Goal: Find specific page/section: Find specific page/section

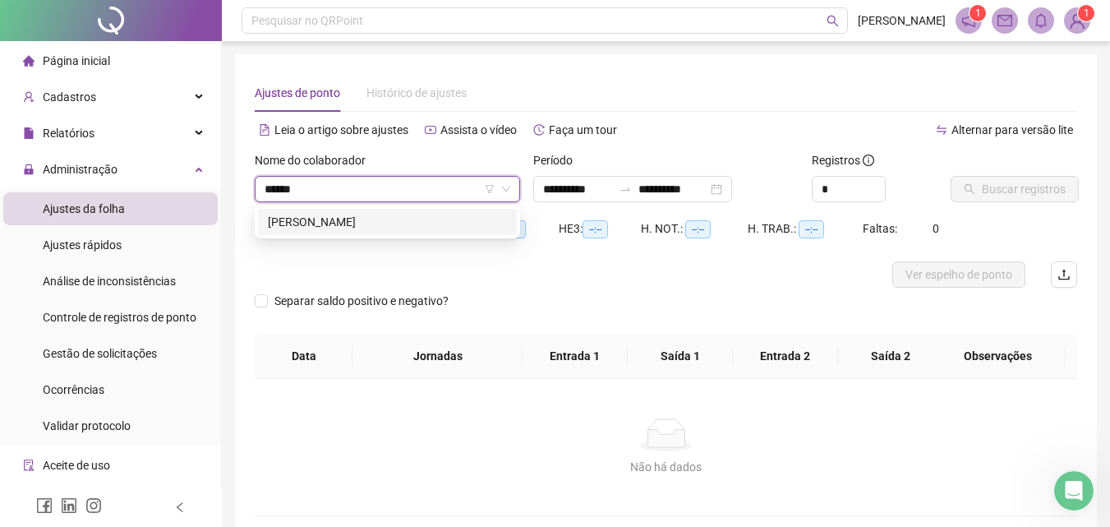
type input "*******"
click at [321, 223] on div "[PERSON_NAME]" at bounding box center [387, 222] width 239 height 18
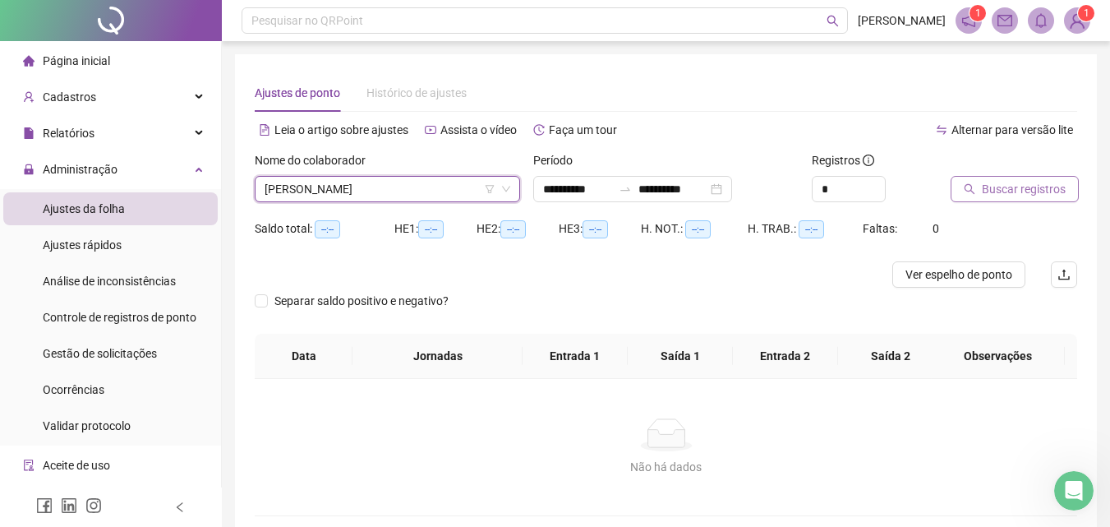
click at [1045, 185] on span "Buscar registros" at bounding box center [1024, 189] width 84 height 18
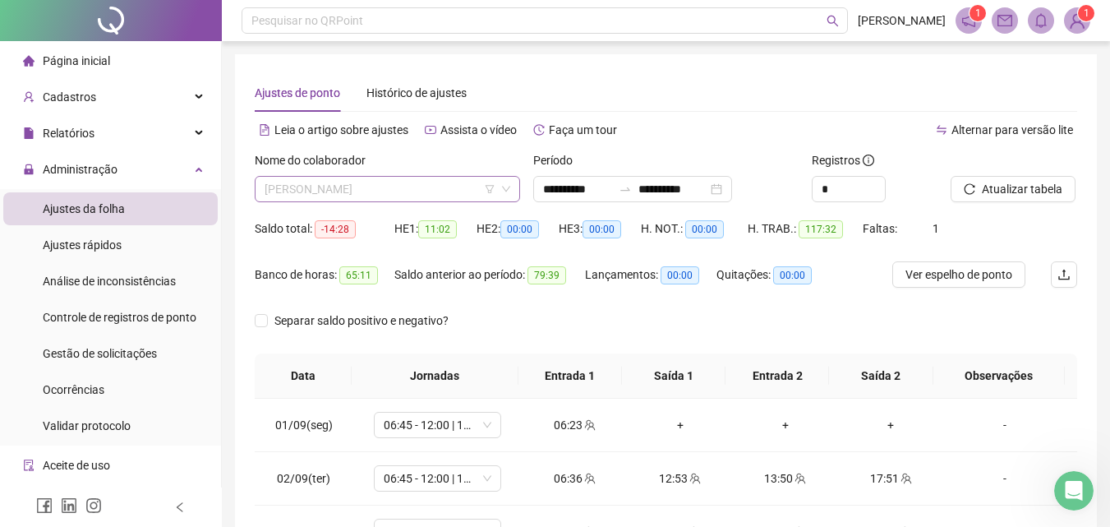
scroll to position [3024, 0]
click at [388, 198] on span "[PERSON_NAME]" at bounding box center [388, 189] width 246 height 25
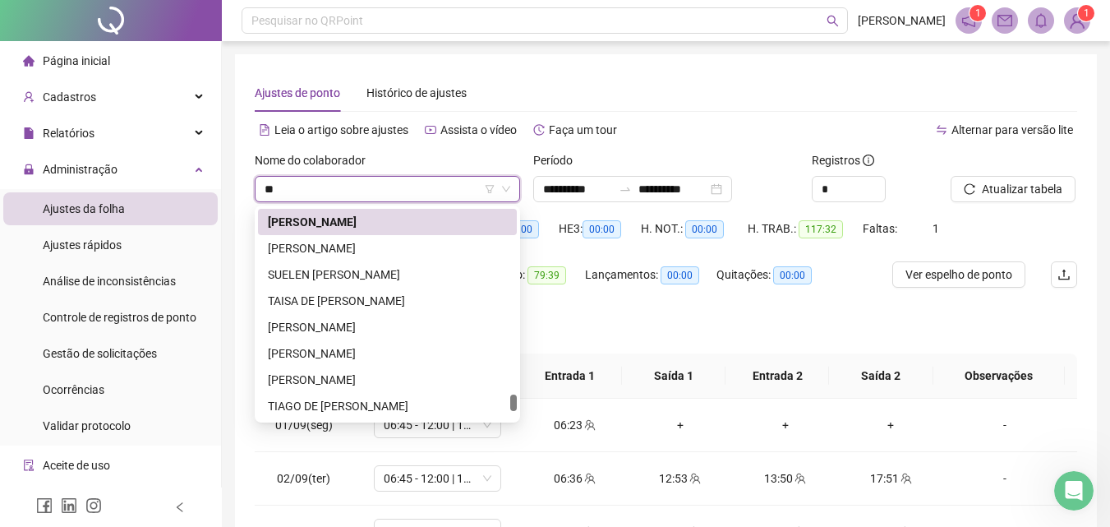
scroll to position [342, 0]
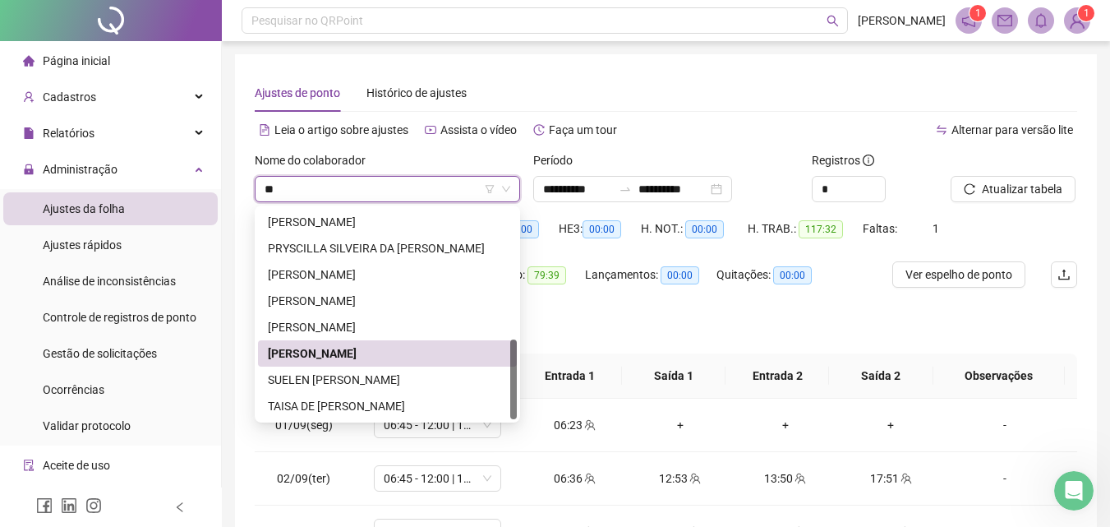
type input "***"
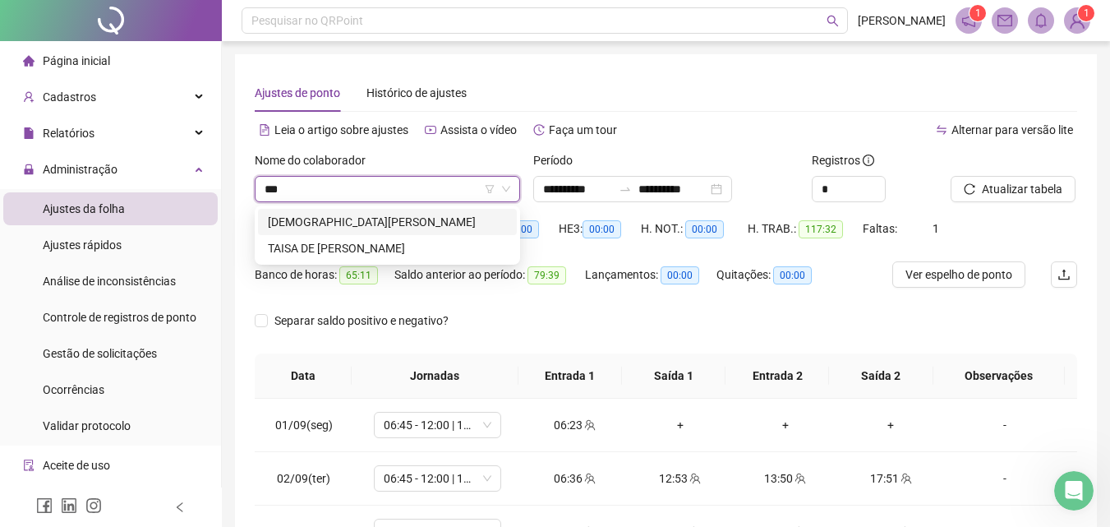
scroll to position [0, 0]
click at [483, 251] on div "TAISA DE [PERSON_NAME]" at bounding box center [387, 248] width 239 height 18
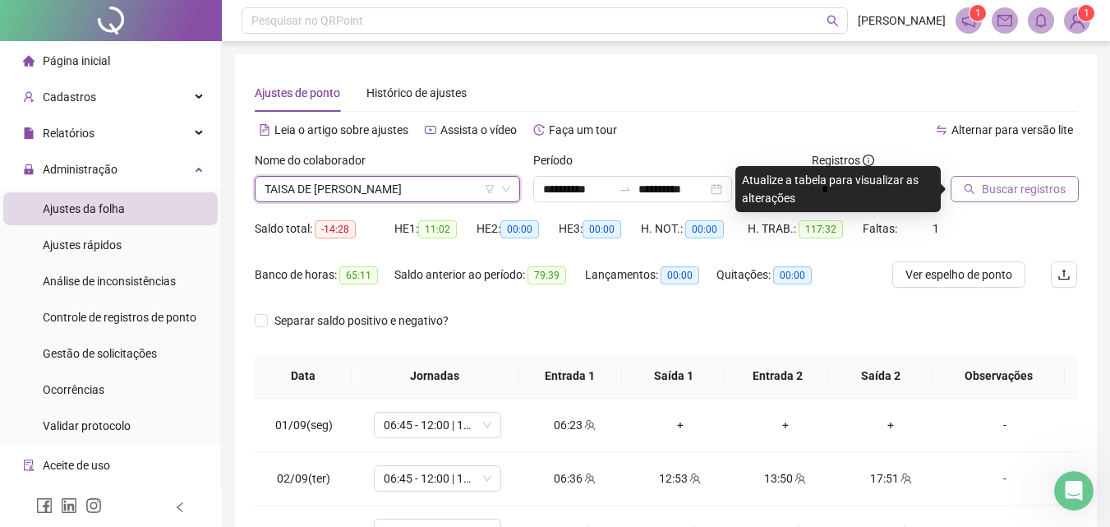
click at [993, 187] on span "Buscar registros" at bounding box center [1024, 189] width 84 height 18
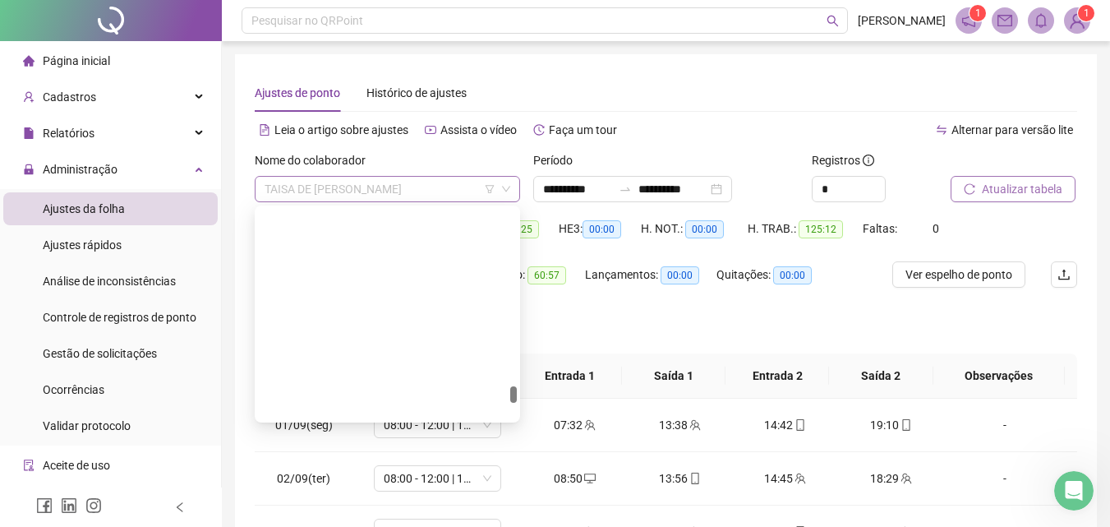
click at [353, 191] on span "TAISA DE [PERSON_NAME]" at bounding box center [388, 189] width 246 height 25
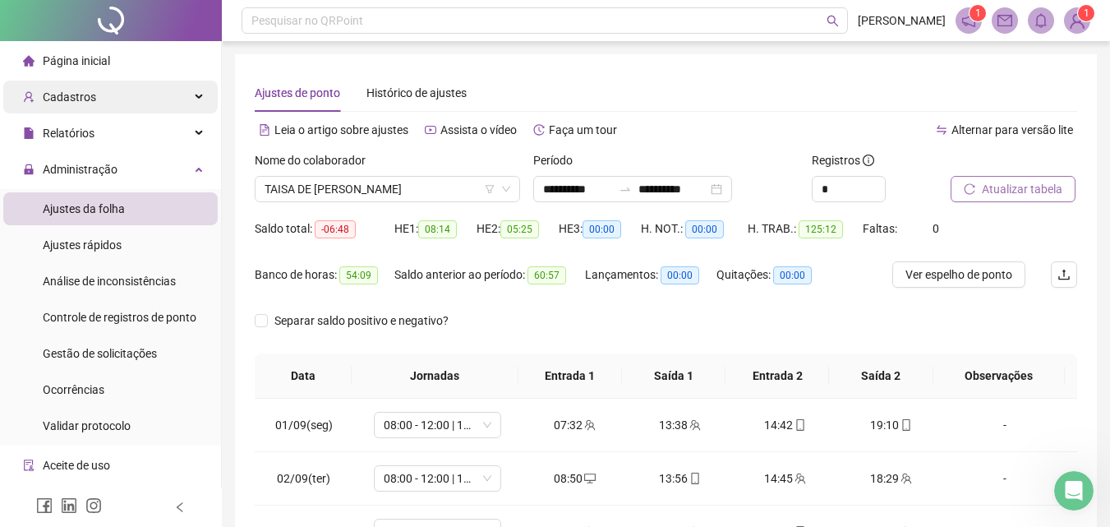
click at [115, 93] on div "Cadastros" at bounding box center [110, 97] width 214 height 33
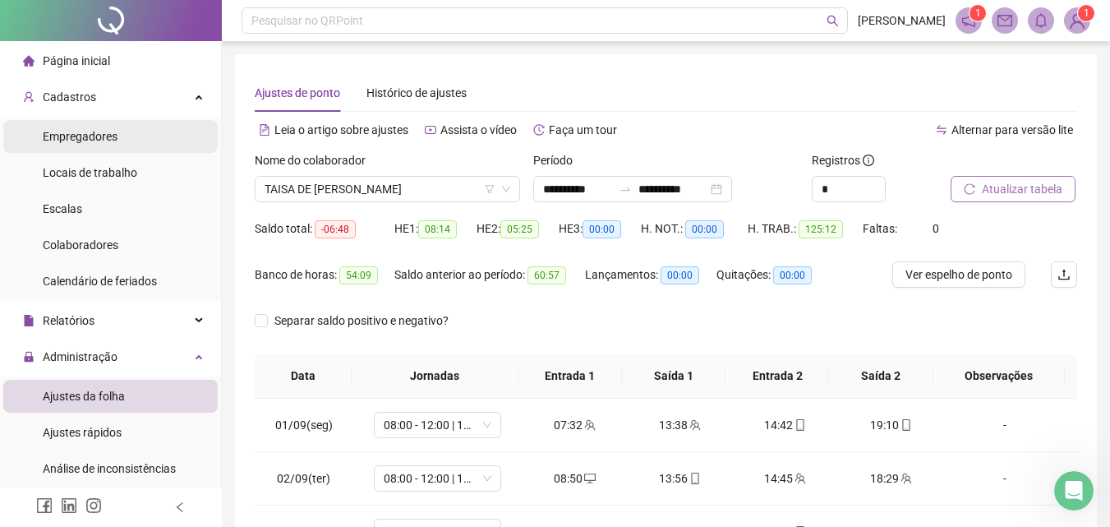
click at [124, 130] on li "Empregadores" at bounding box center [110, 136] width 214 height 33
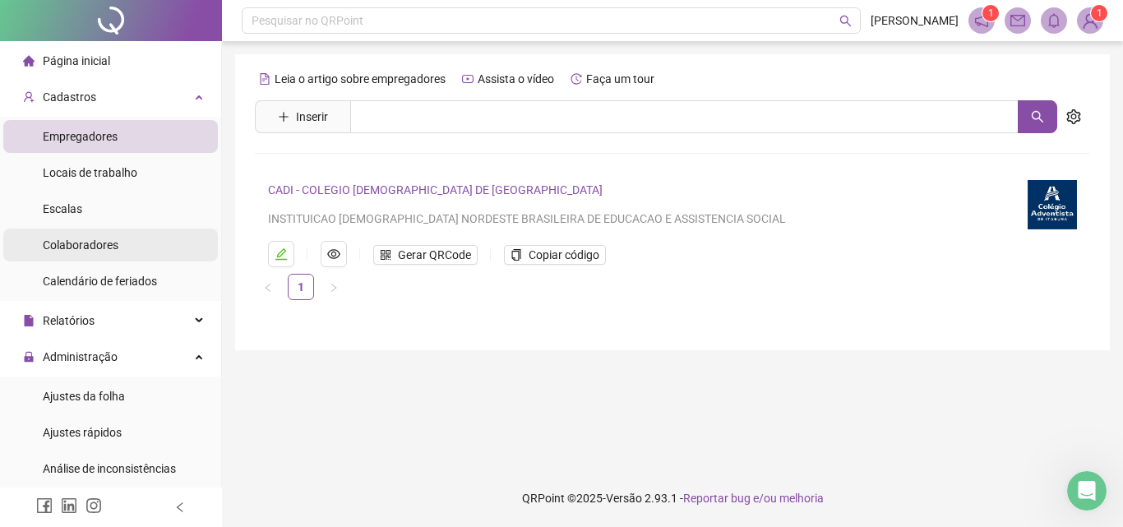
click at [130, 254] on li "Colaboradores" at bounding box center [110, 244] width 214 height 33
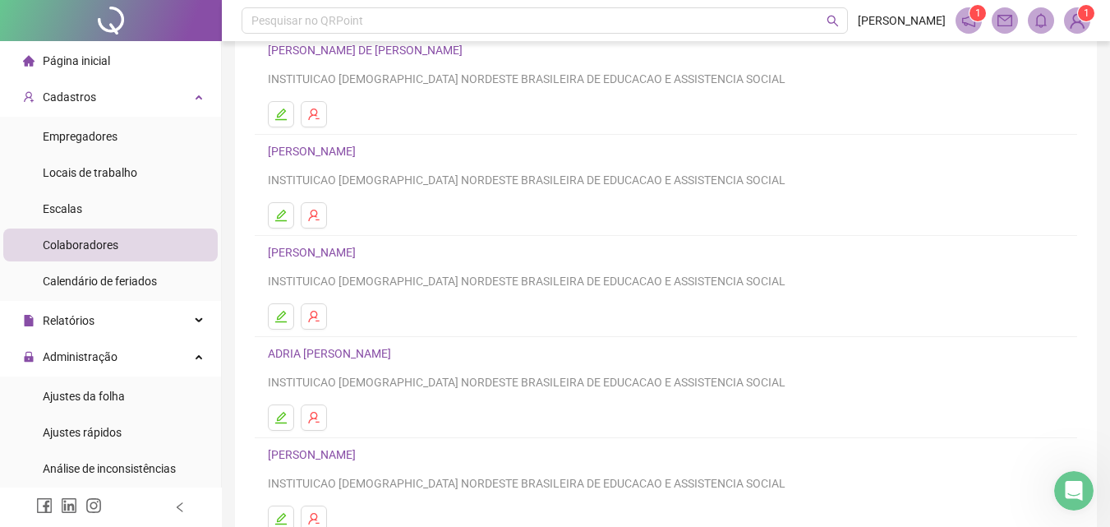
scroll to position [247, 0]
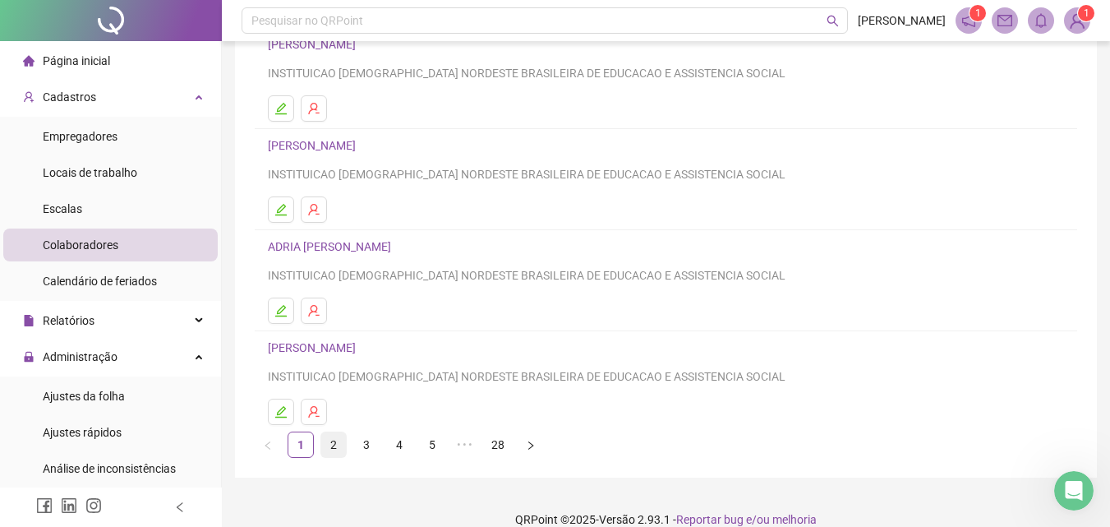
click at [333, 450] on link "2" at bounding box center [333, 444] width 25 height 25
click at [370, 437] on link "3" at bounding box center [366, 444] width 25 height 25
click at [398, 447] on link "4" at bounding box center [399, 444] width 25 height 25
click at [435, 441] on link "5" at bounding box center [432, 444] width 25 height 25
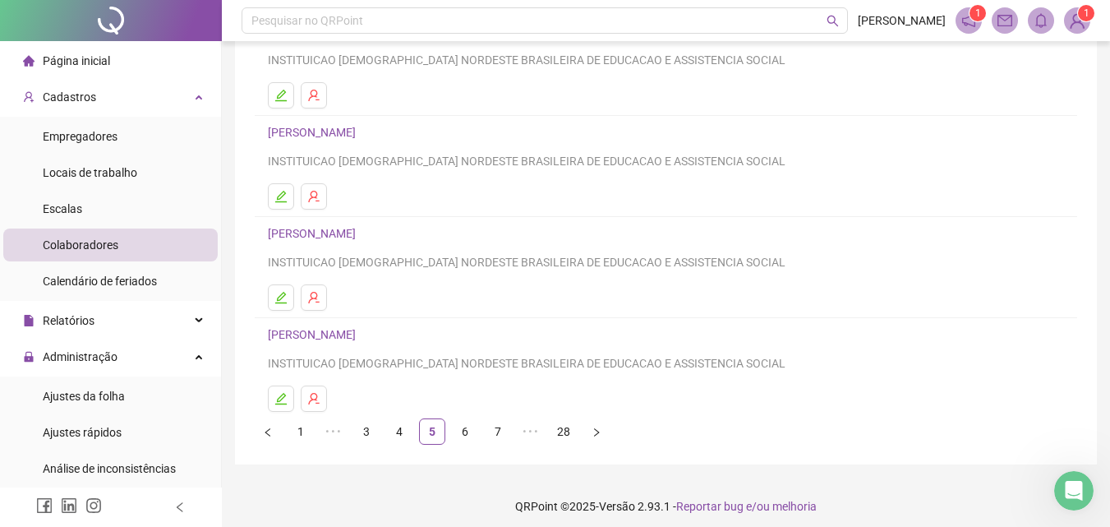
scroll to position [268, 0]
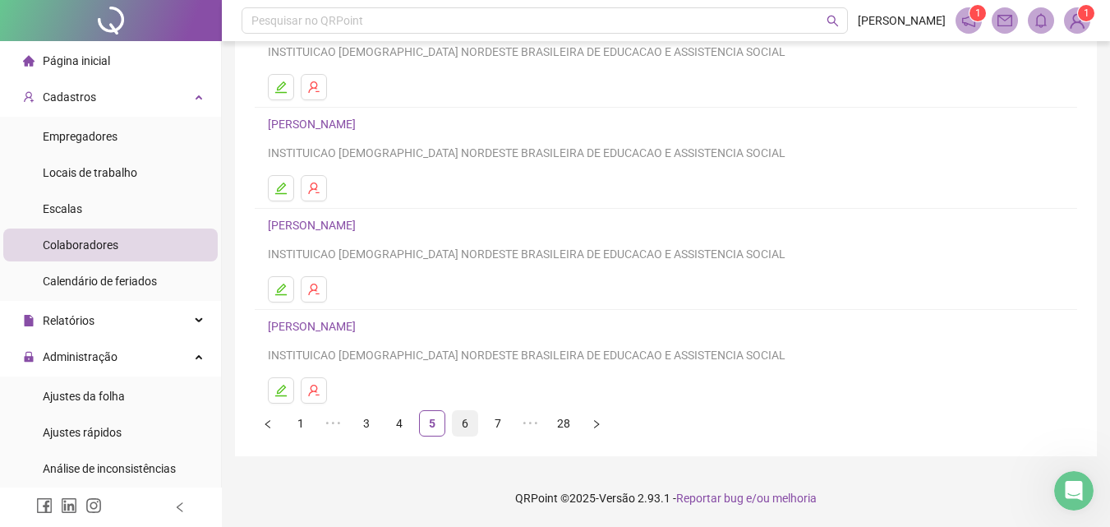
click at [463, 425] on link "6" at bounding box center [465, 423] width 25 height 25
click at [468, 417] on link "7" at bounding box center [465, 423] width 25 height 25
click at [468, 423] on link "8" at bounding box center [465, 423] width 25 height 25
click at [473, 425] on link "9" at bounding box center [465, 423] width 25 height 25
click at [473, 417] on link "10" at bounding box center [465, 423] width 25 height 25
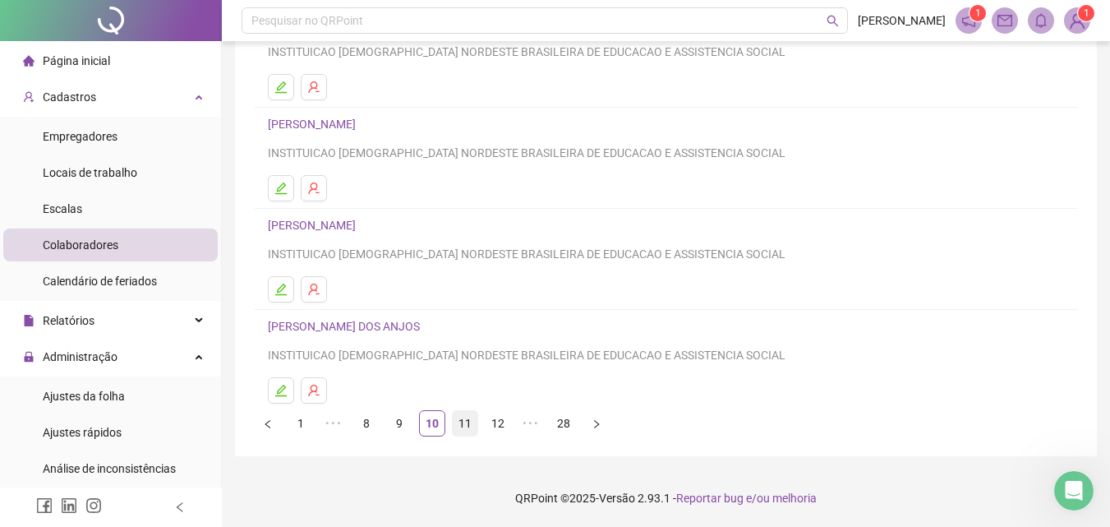
click at [459, 425] on link "11" at bounding box center [465, 423] width 25 height 25
click at [466, 421] on link "12" at bounding box center [465, 423] width 25 height 25
click at [361, 226] on link "[PERSON_NAME]" at bounding box center [314, 225] width 93 height 13
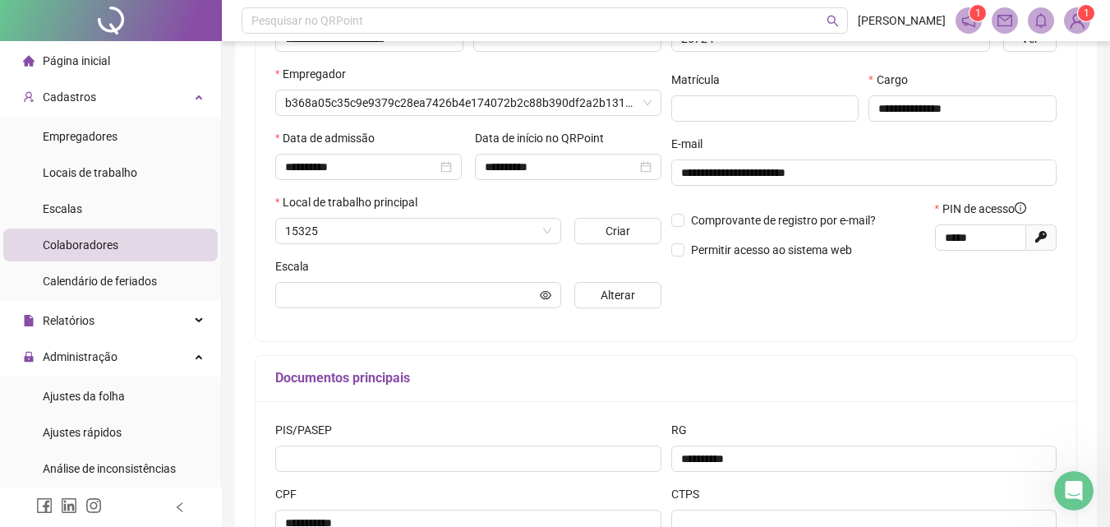
scroll to position [276, 0]
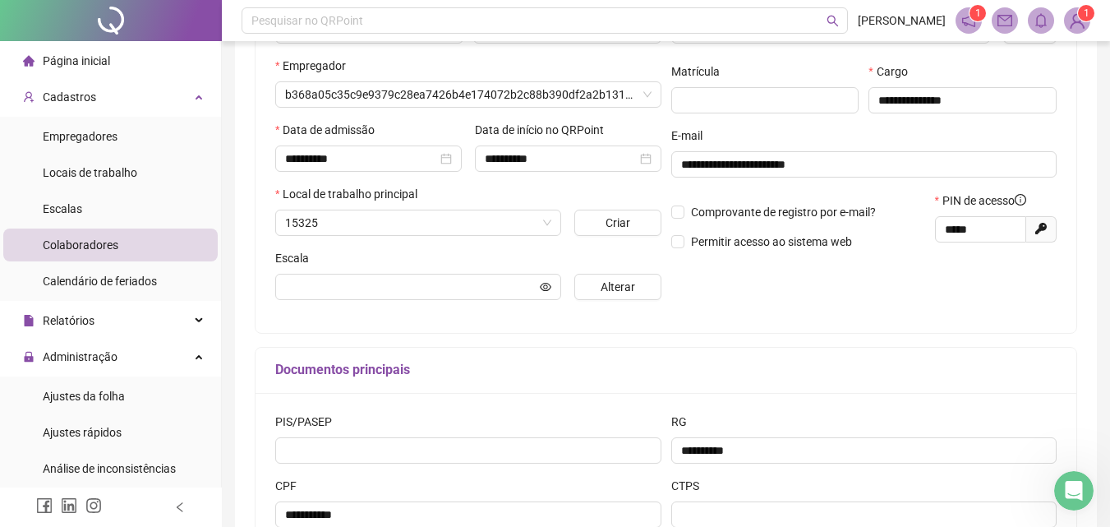
type input "**********"
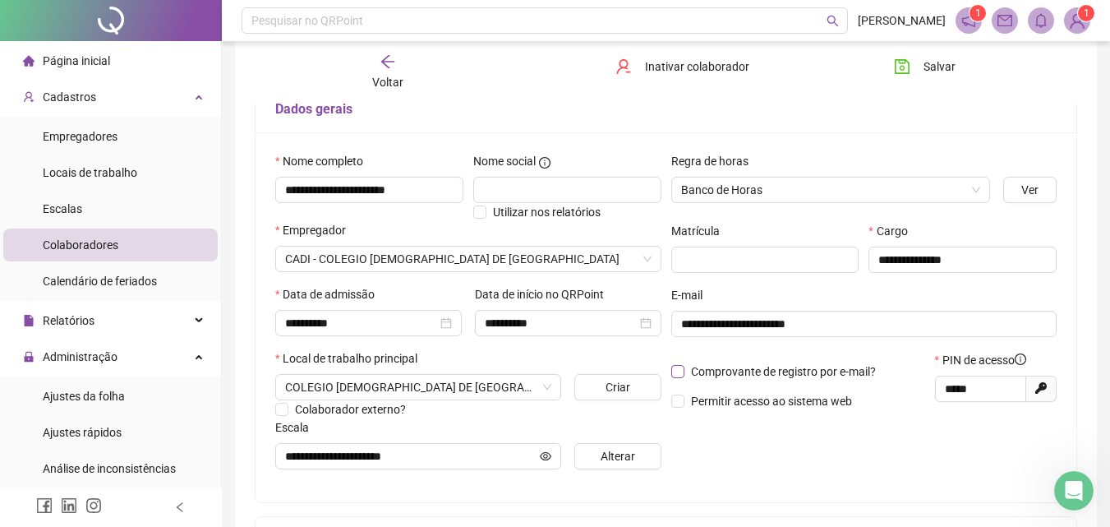
scroll to position [112, 0]
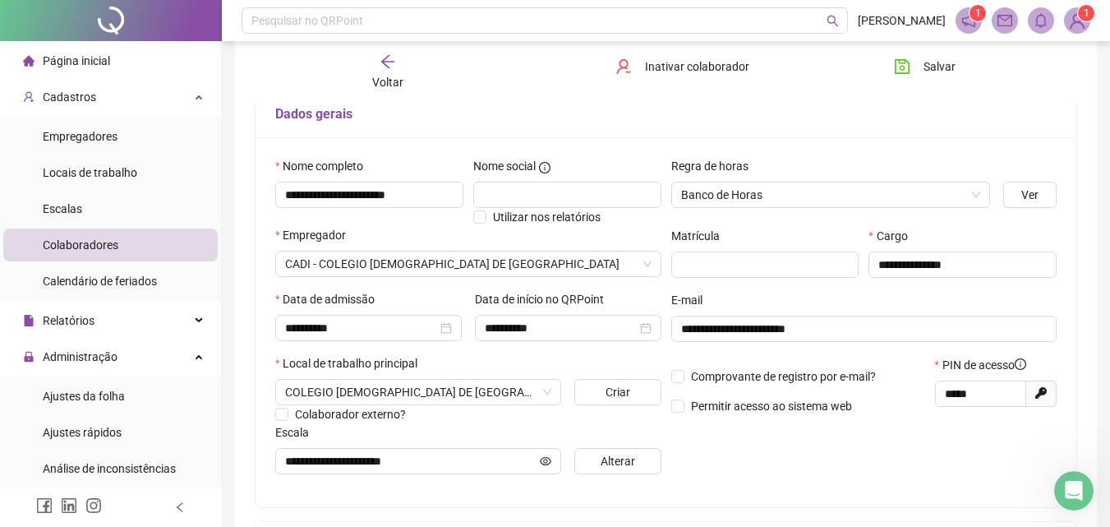
click at [395, 61] on icon "arrow-left" at bounding box center [388, 61] width 16 height 16
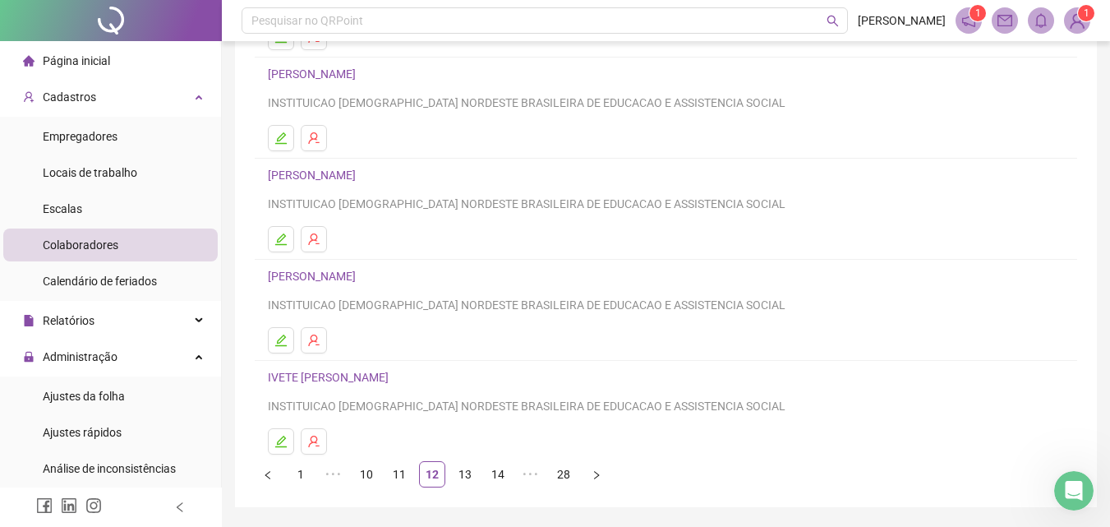
scroll to position [247, 0]
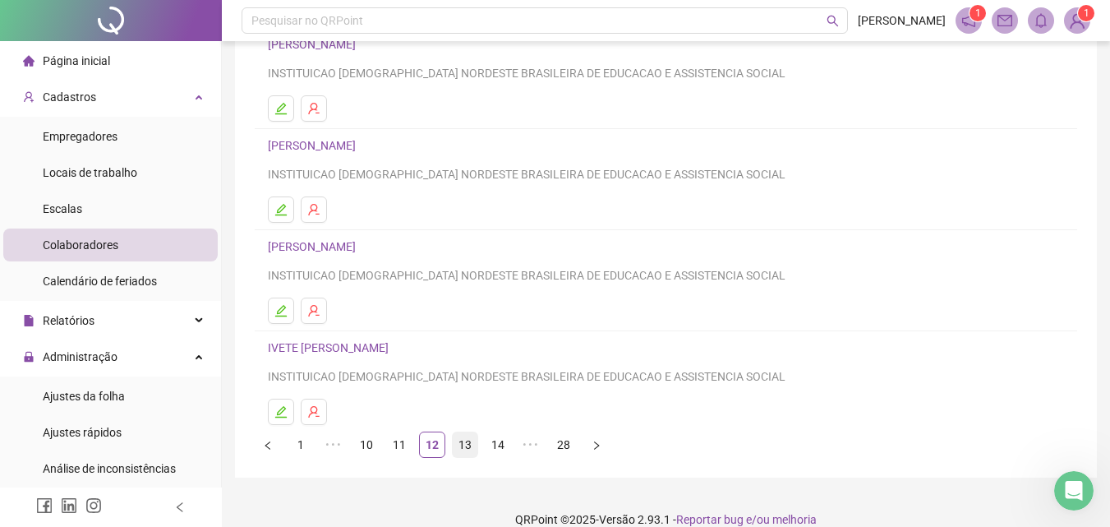
click at [468, 439] on link "13" at bounding box center [465, 444] width 25 height 25
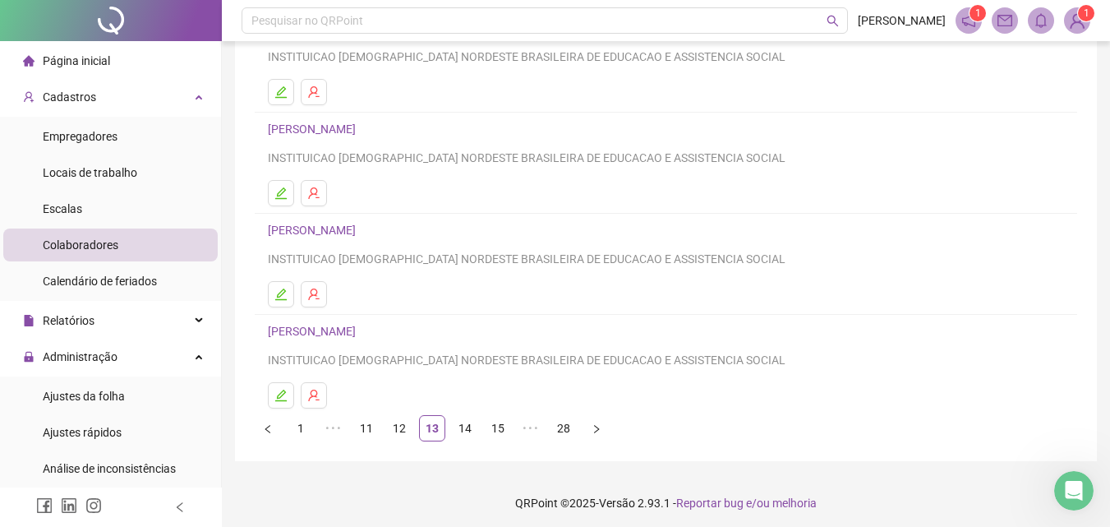
scroll to position [268, 0]
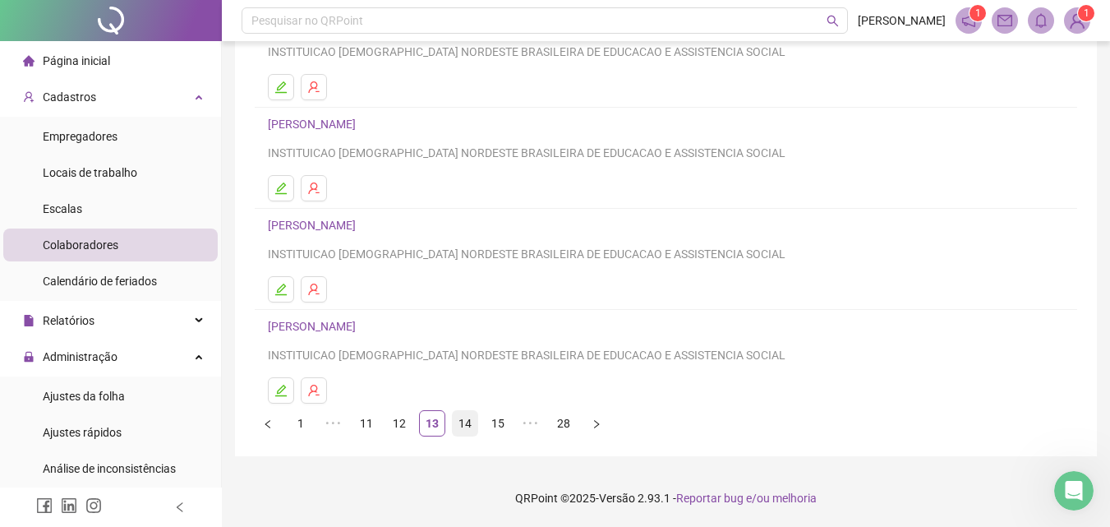
click at [469, 422] on link "14" at bounding box center [465, 423] width 25 height 25
click at [361, 324] on link "[PERSON_NAME]" at bounding box center [314, 326] width 93 height 13
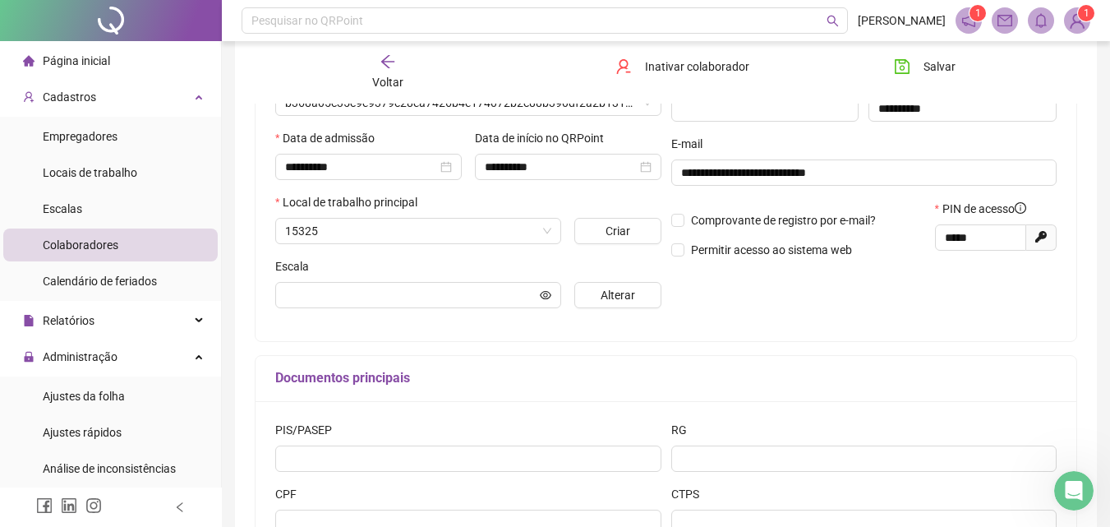
scroll to position [276, 0]
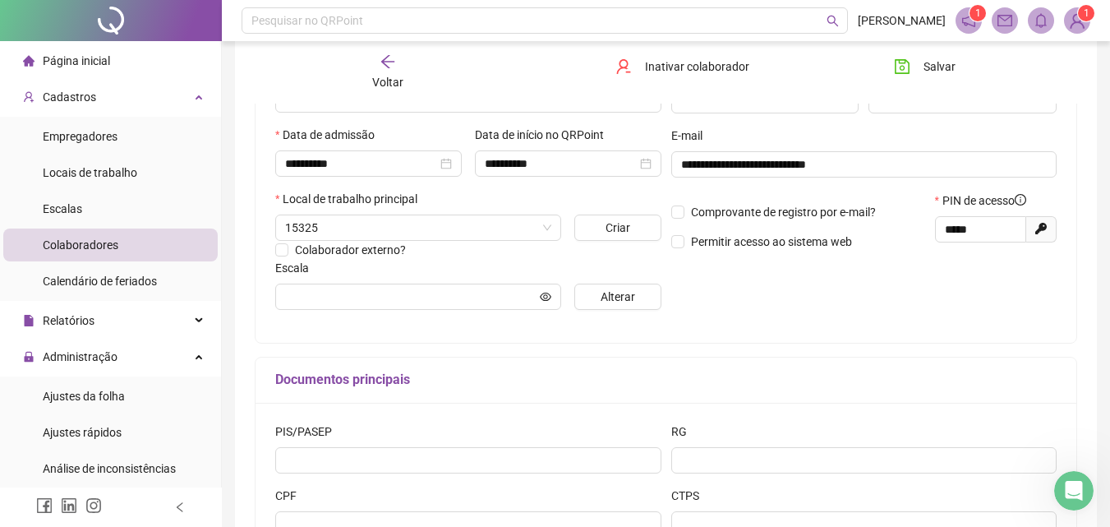
type input "**********"
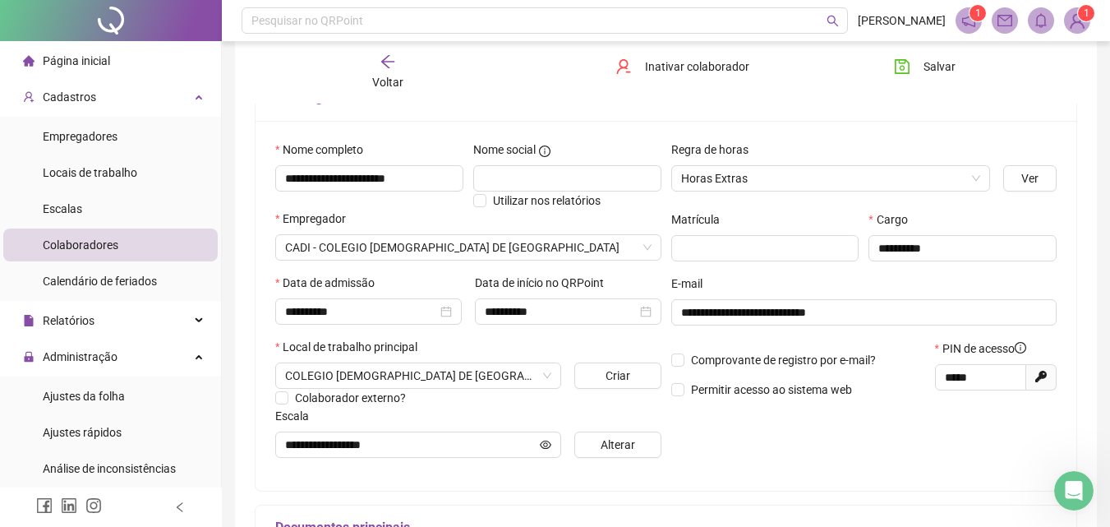
scroll to position [30, 0]
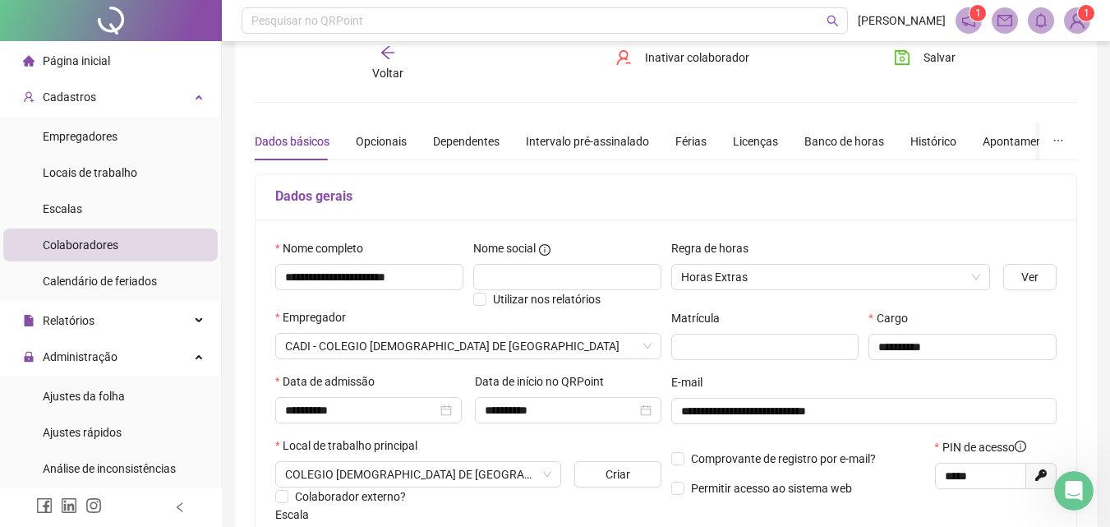
click at [395, 67] on span "Voltar" at bounding box center [387, 73] width 31 height 13
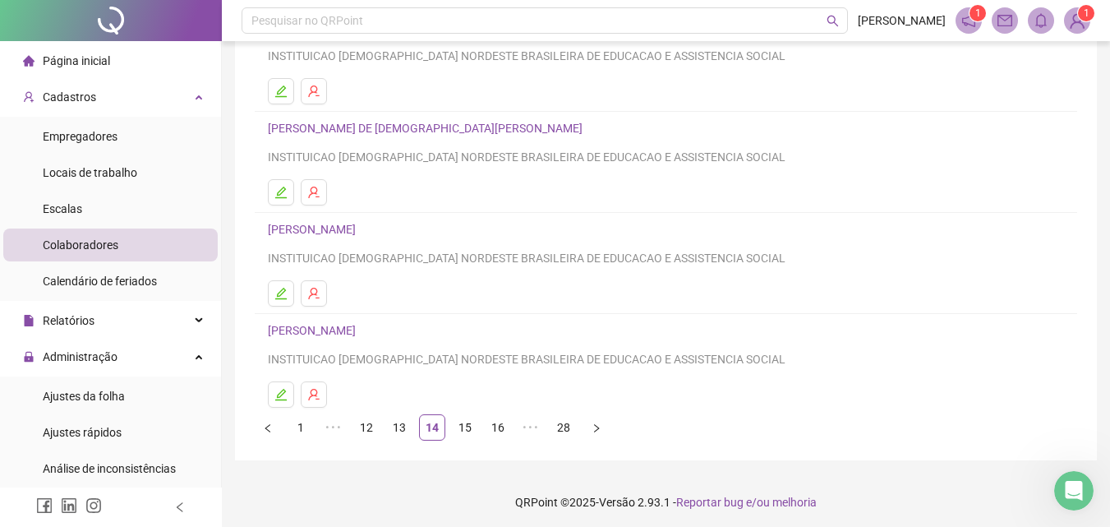
scroll to position [268, 0]
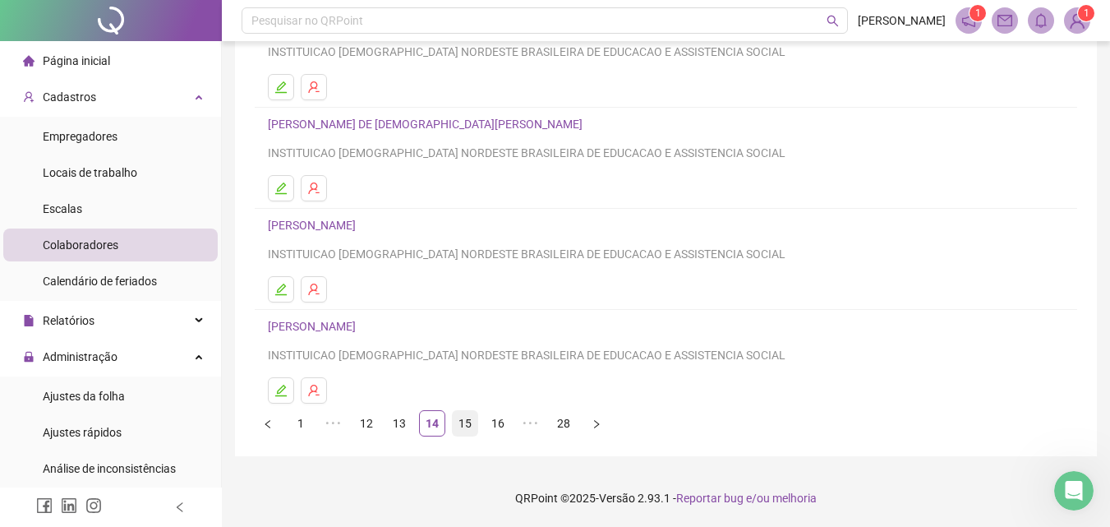
click at [468, 421] on link "15" at bounding box center [465, 423] width 25 height 25
click at [466, 430] on link "16" at bounding box center [465, 423] width 25 height 25
click at [361, 320] on link "[PERSON_NAME]" at bounding box center [314, 326] width 93 height 13
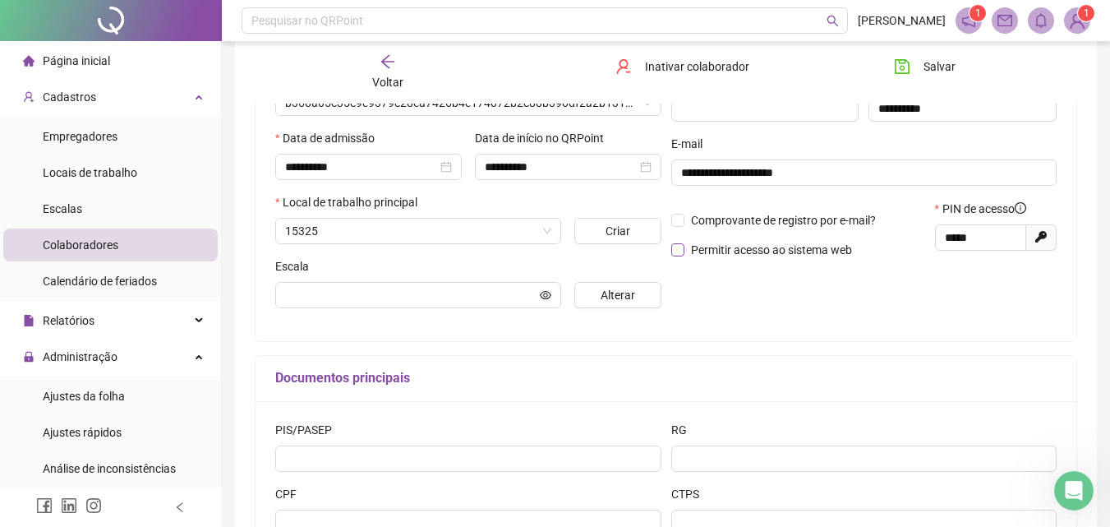
scroll to position [276, 0]
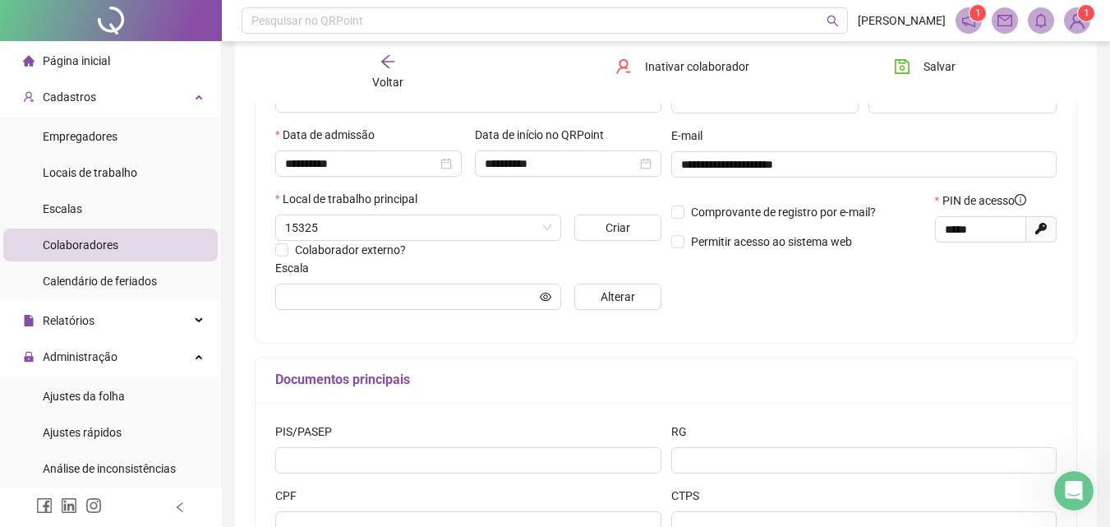
type input "**********"
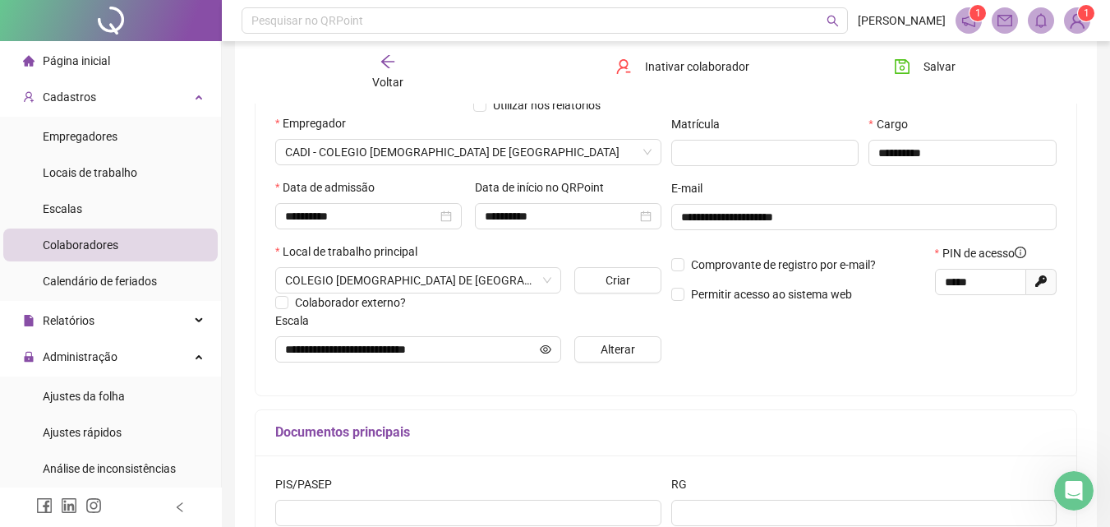
scroll to position [194, 0]
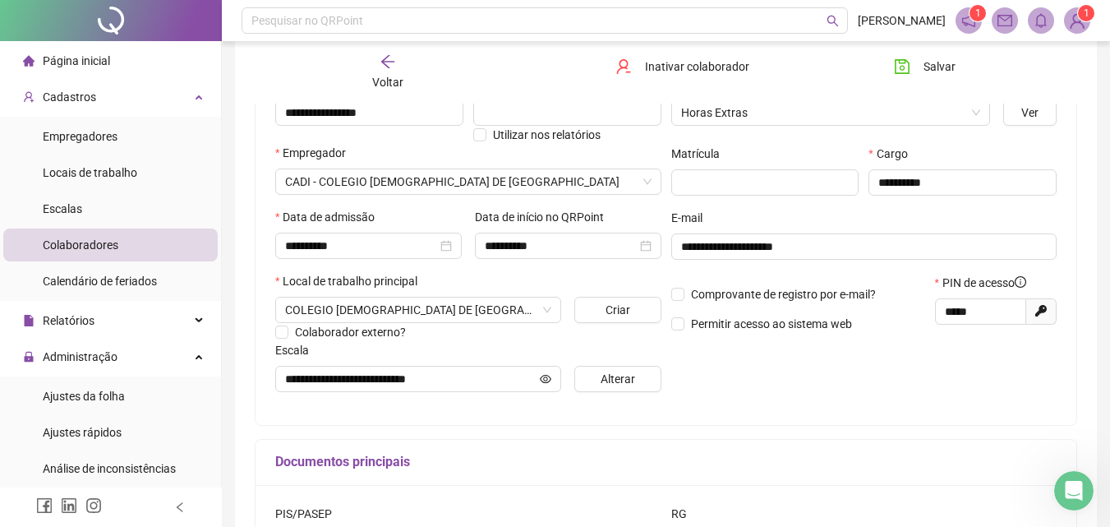
click at [399, 71] on div "Voltar" at bounding box center [388, 72] width 127 height 38
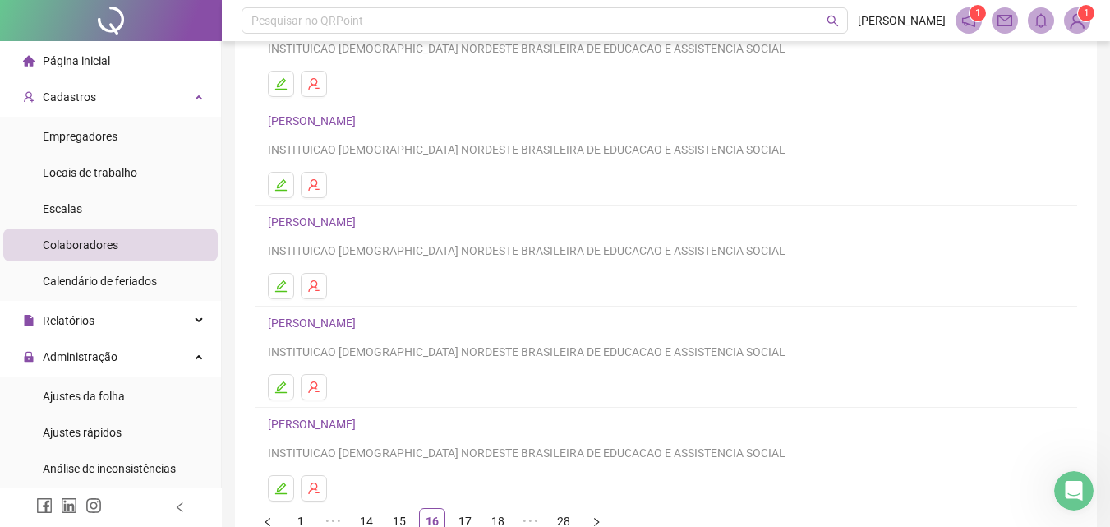
scroll to position [268, 0]
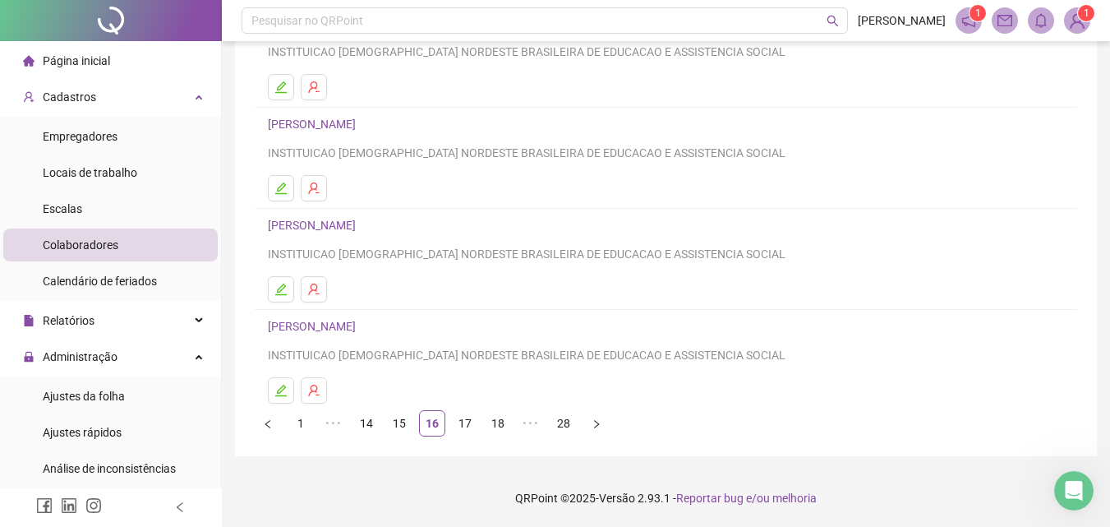
click at [463, 418] on link "17" at bounding box center [465, 423] width 25 height 25
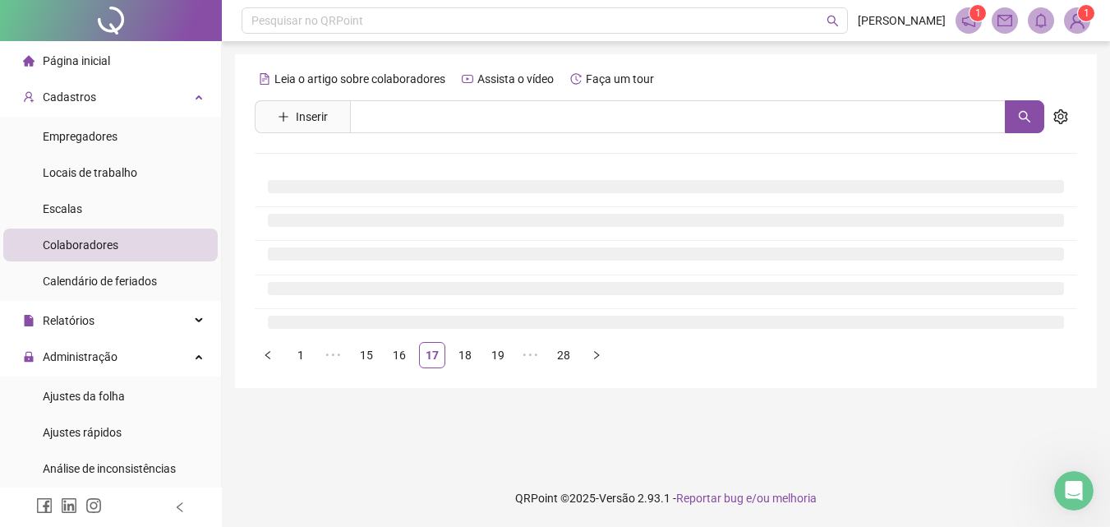
scroll to position [0, 0]
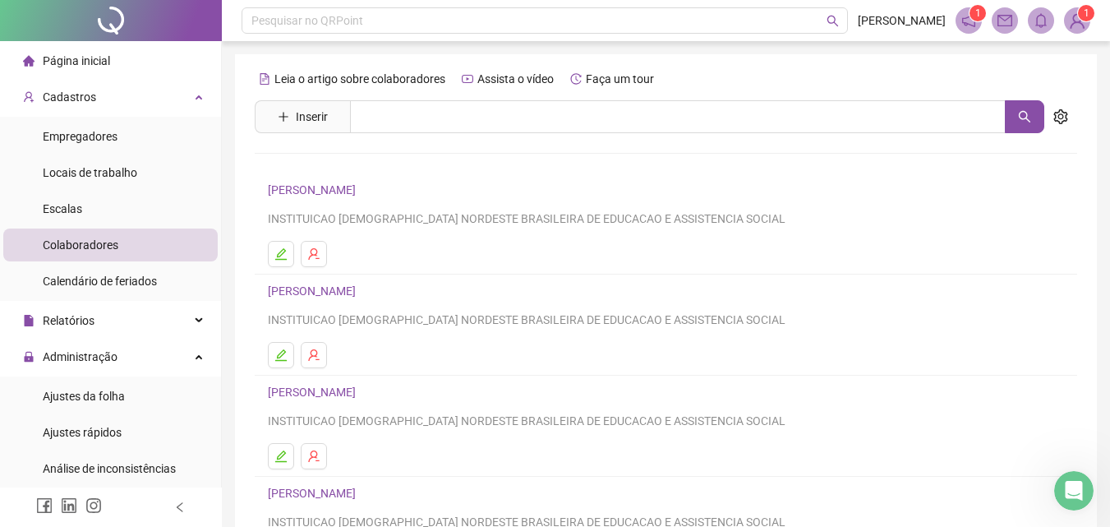
click at [361, 289] on link "[PERSON_NAME]" at bounding box center [314, 290] width 93 height 13
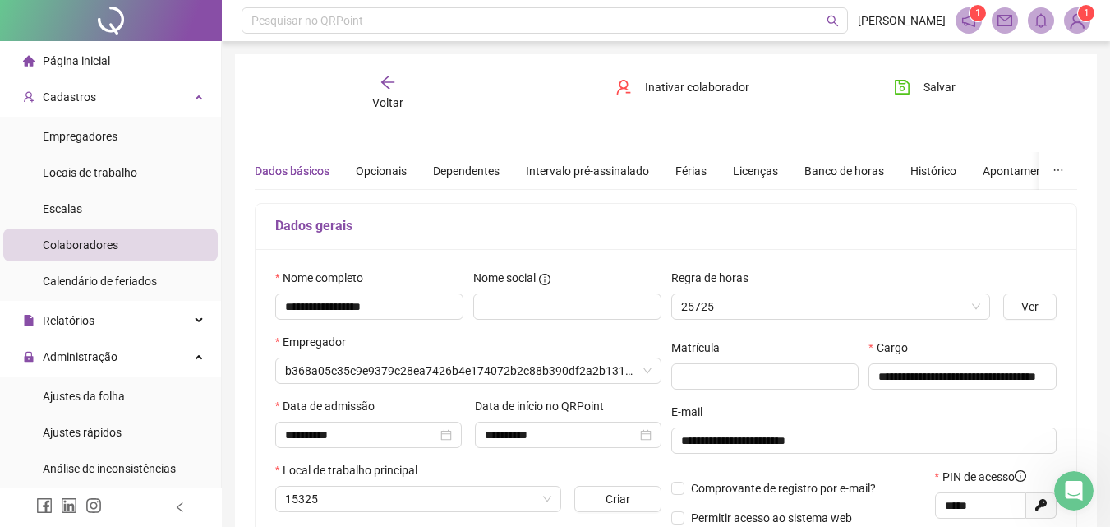
type input "**********"
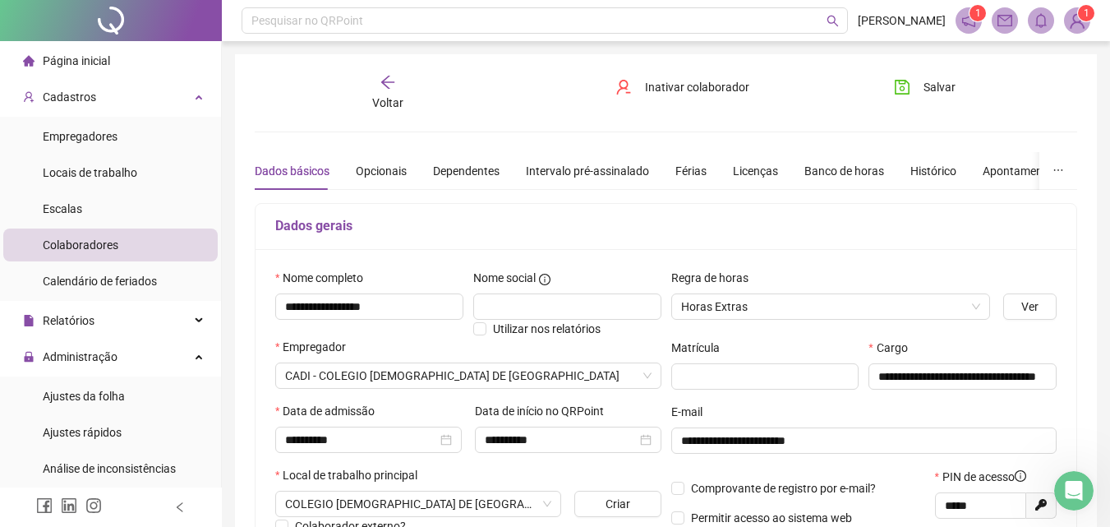
click at [385, 99] on span "Voltar" at bounding box center [387, 102] width 31 height 13
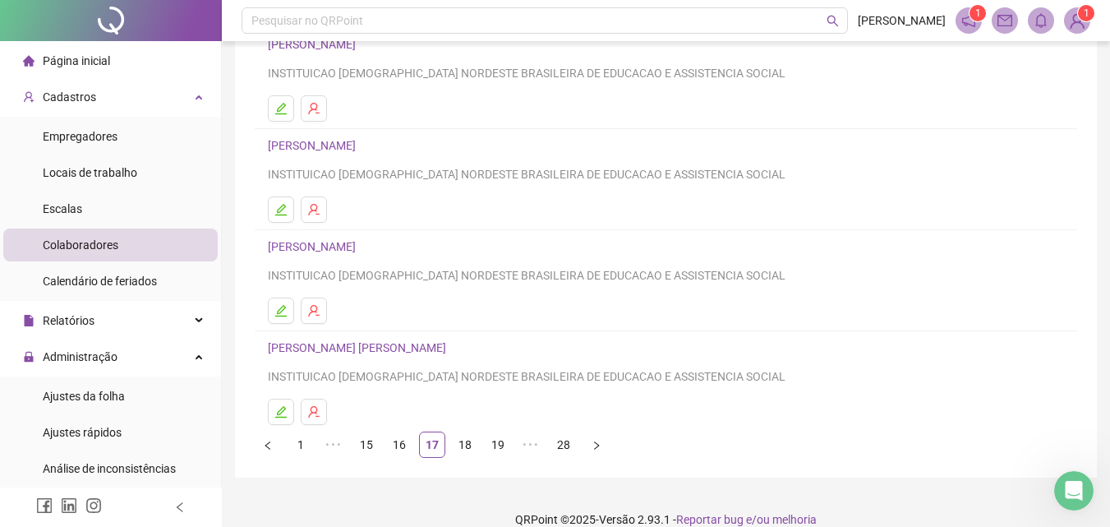
scroll to position [268, 0]
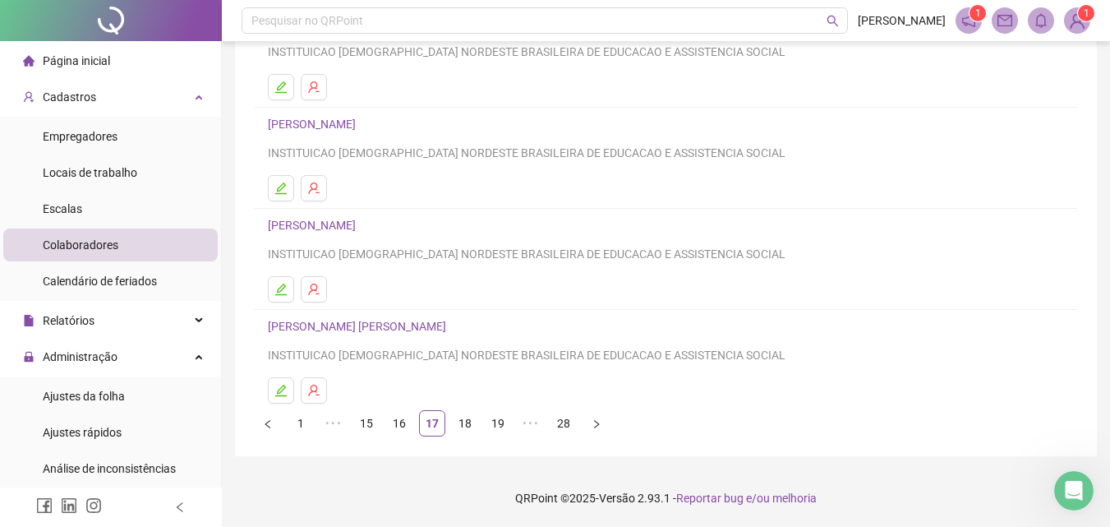
click at [409, 326] on link "[PERSON_NAME] [PERSON_NAME]" at bounding box center [359, 326] width 183 height 13
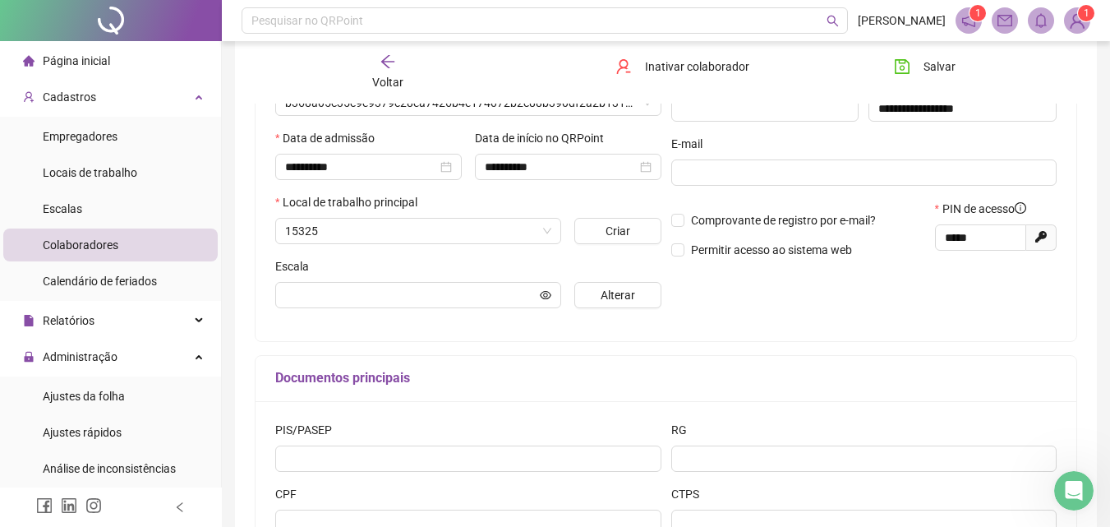
scroll to position [276, 0]
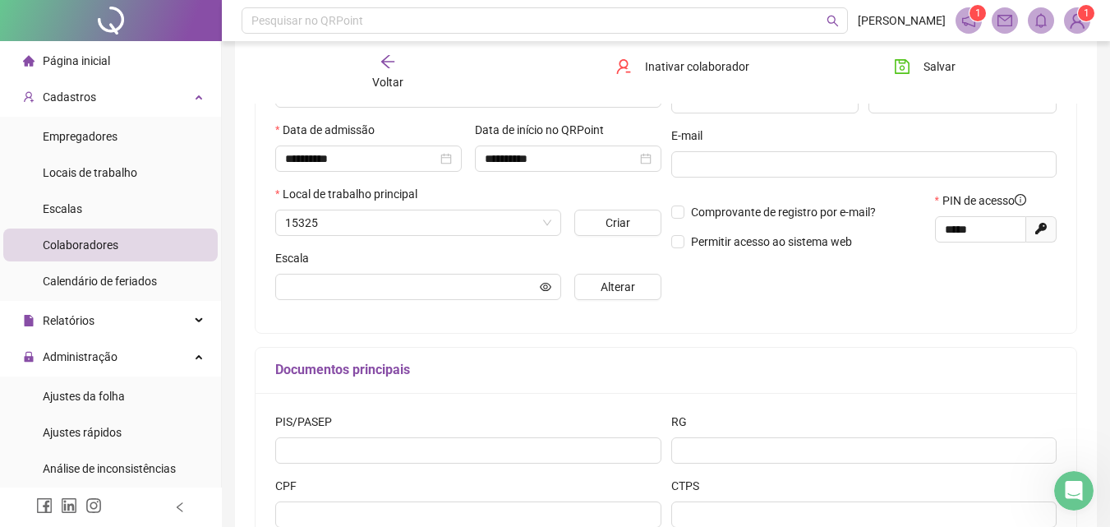
type input "**********"
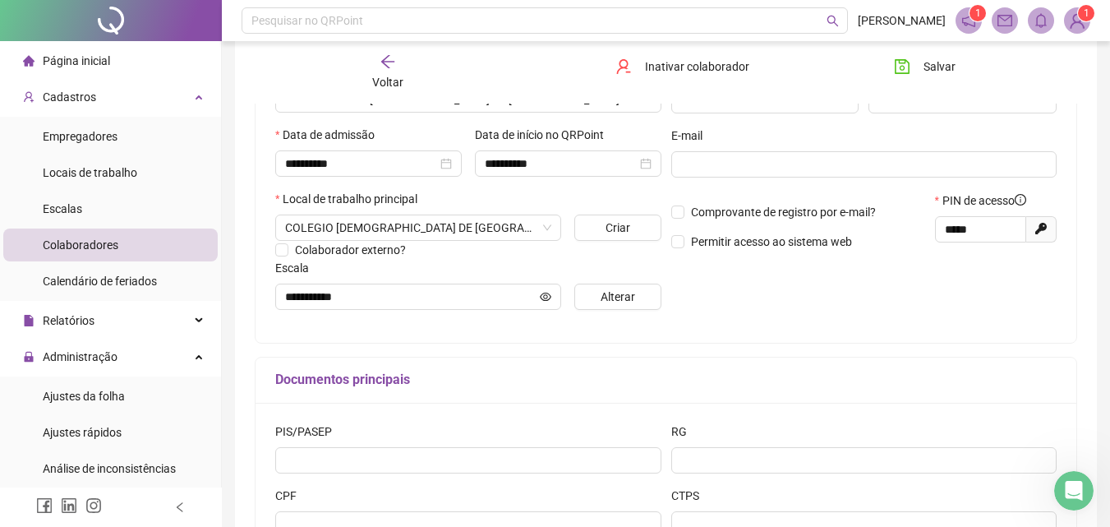
scroll to position [194, 0]
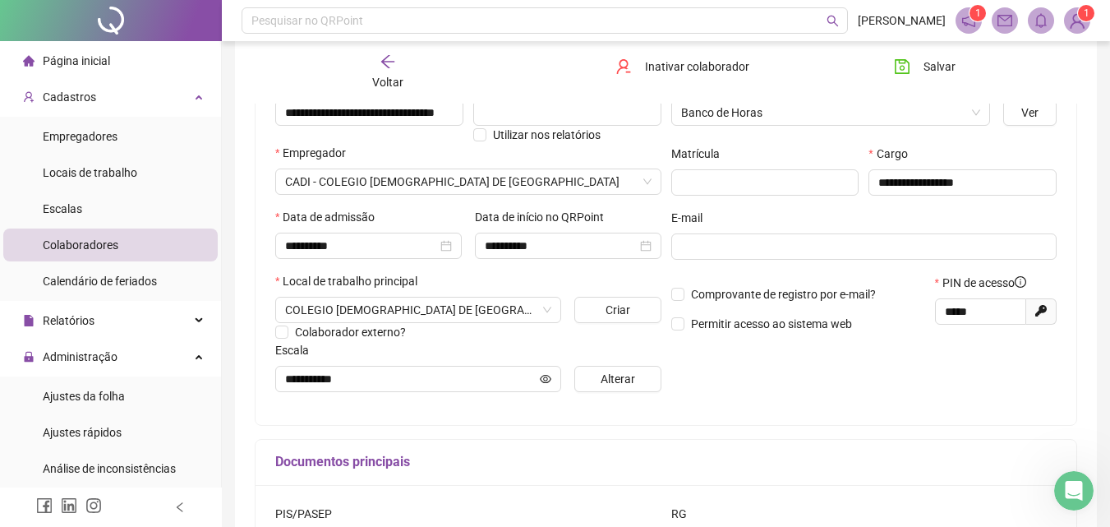
click at [380, 67] on icon "arrow-left" at bounding box center [388, 61] width 16 height 16
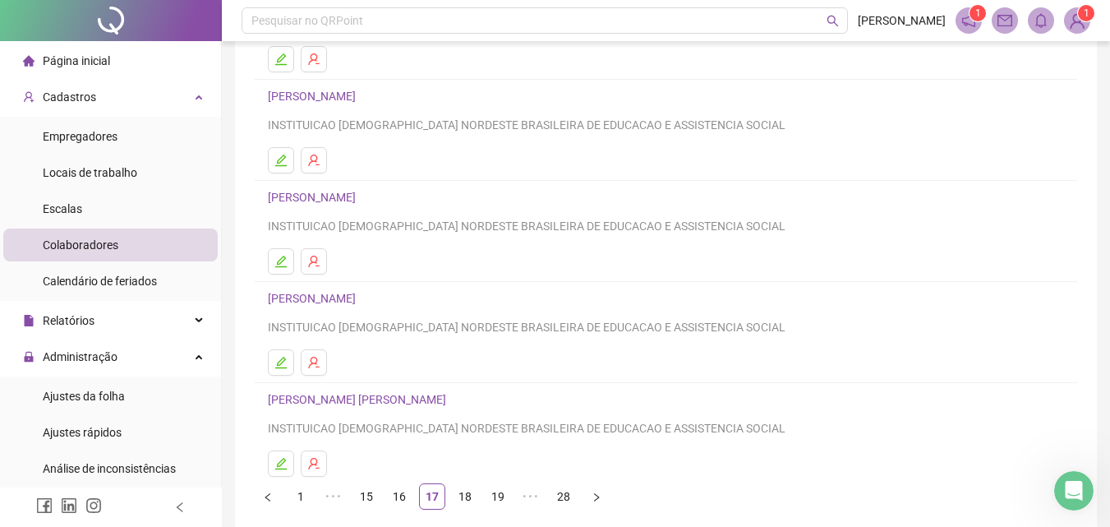
scroll to position [268, 0]
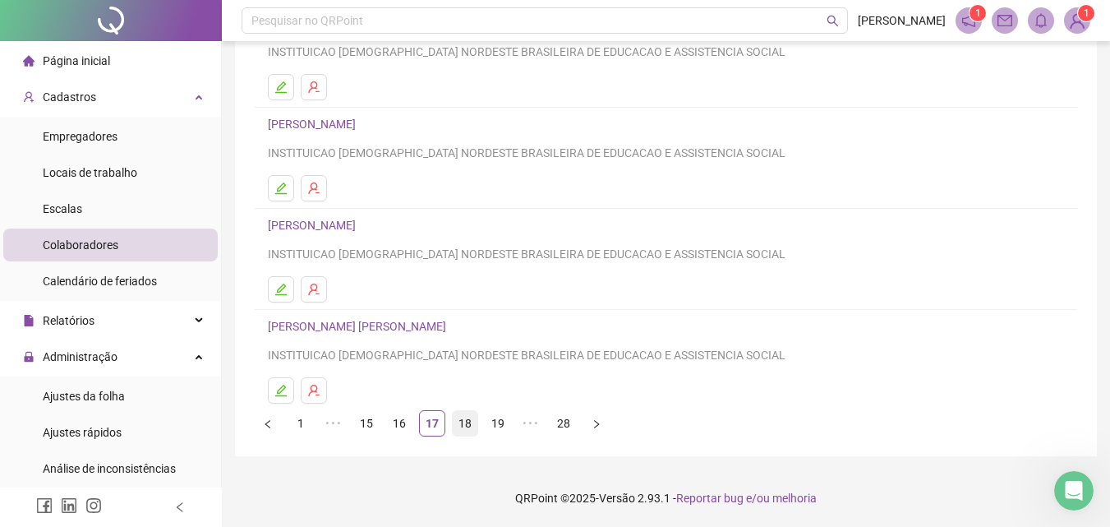
click at [466, 423] on link "18" at bounding box center [465, 423] width 25 height 25
click at [473, 424] on link "19" at bounding box center [465, 423] width 25 height 25
click at [465, 418] on link "20" at bounding box center [465, 423] width 25 height 25
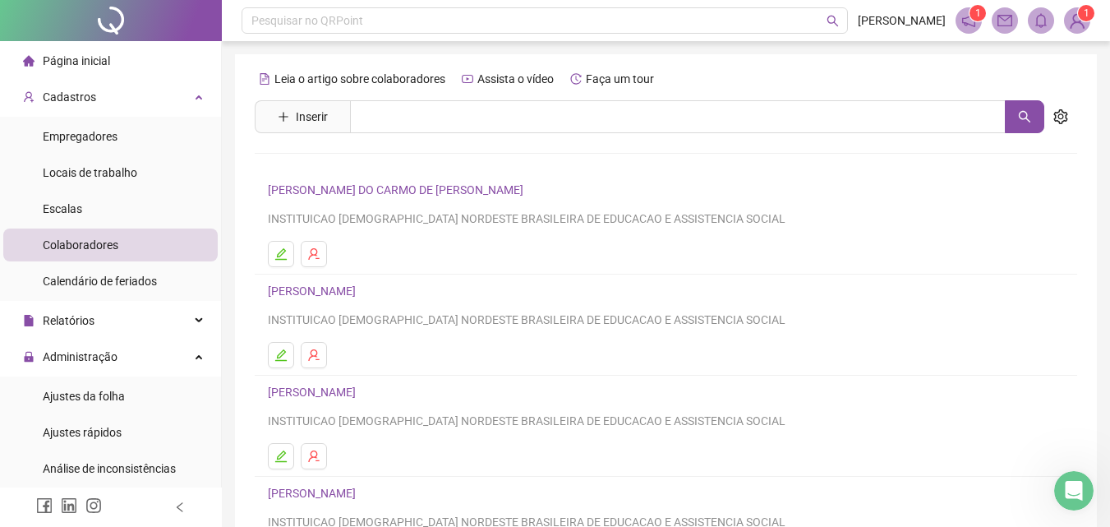
click at [376, 188] on link "[PERSON_NAME] DO CARMO DE [PERSON_NAME]" at bounding box center [398, 189] width 260 height 13
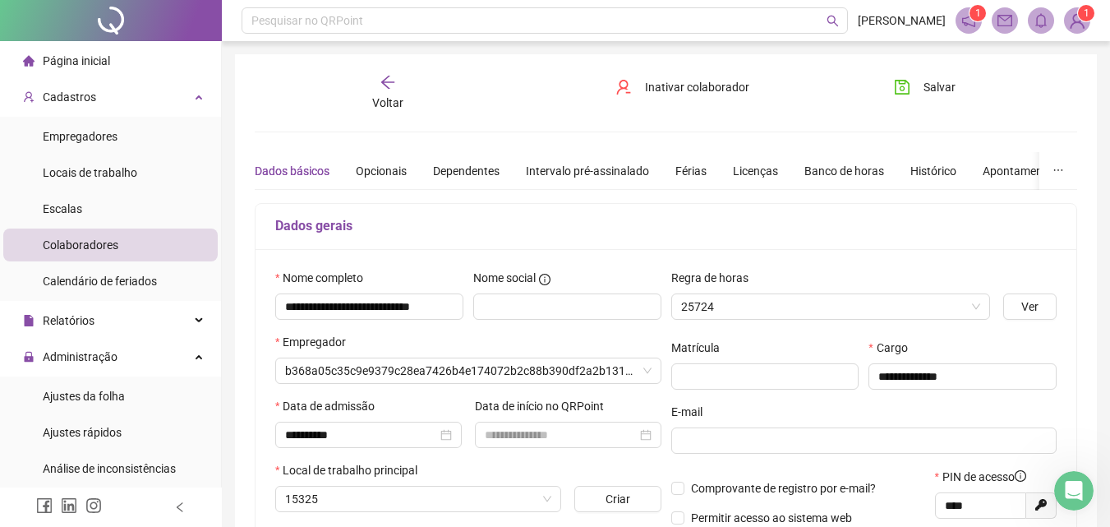
type input "**********"
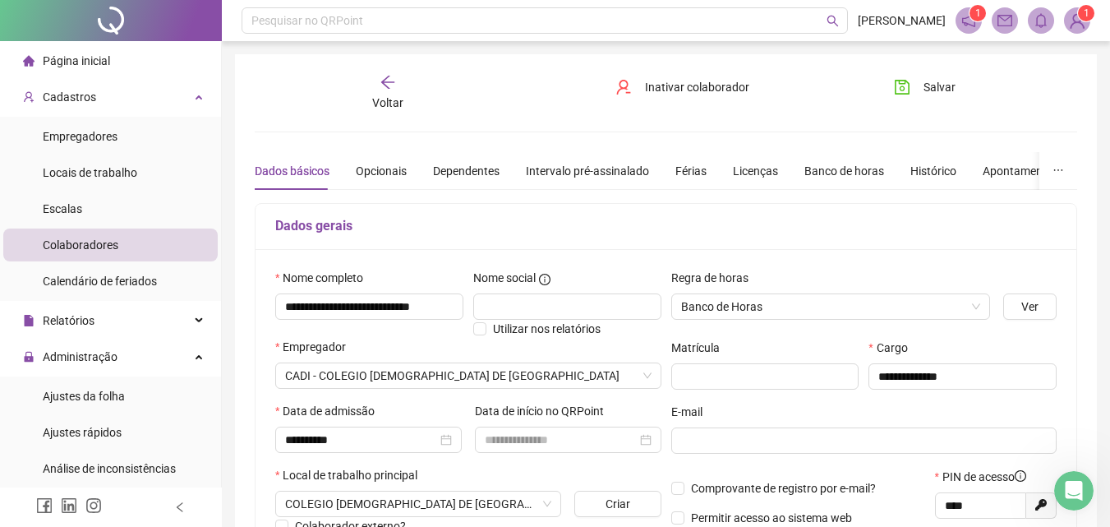
click at [385, 88] on icon "arrow-left" at bounding box center [388, 82] width 16 height 16
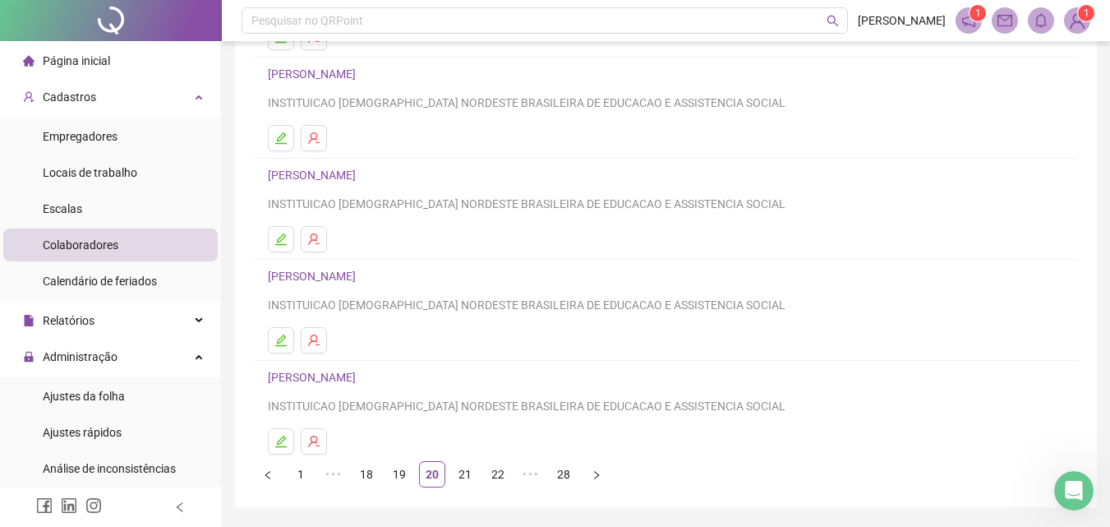
scroll to position [268, 0]
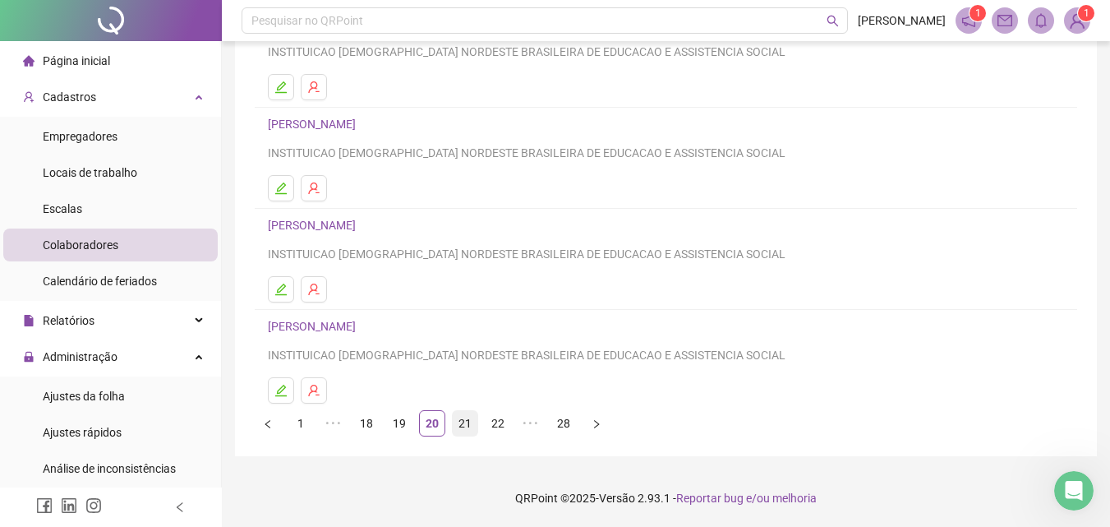
click at [463, 423] on link "21" at bounding box center [465, 423] width 25 height 25
click at [463, 428] on link "22" at bounding box center [465, 423] width 25 height 25
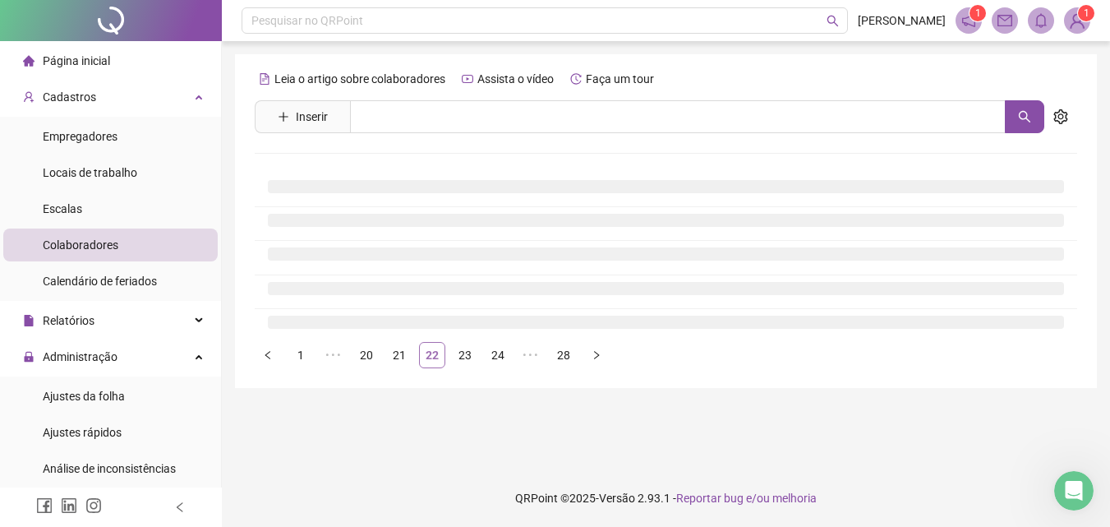
scroll to position [0, 0]
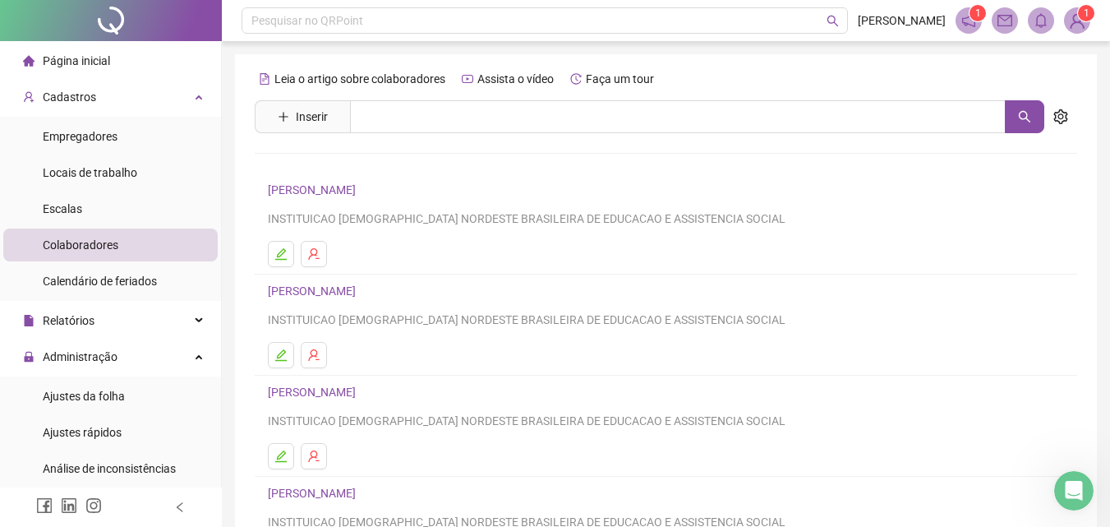
click at [361, 187] on link "[PERSON_NAME]" at bounding box center [314, 189] width 93 height 13
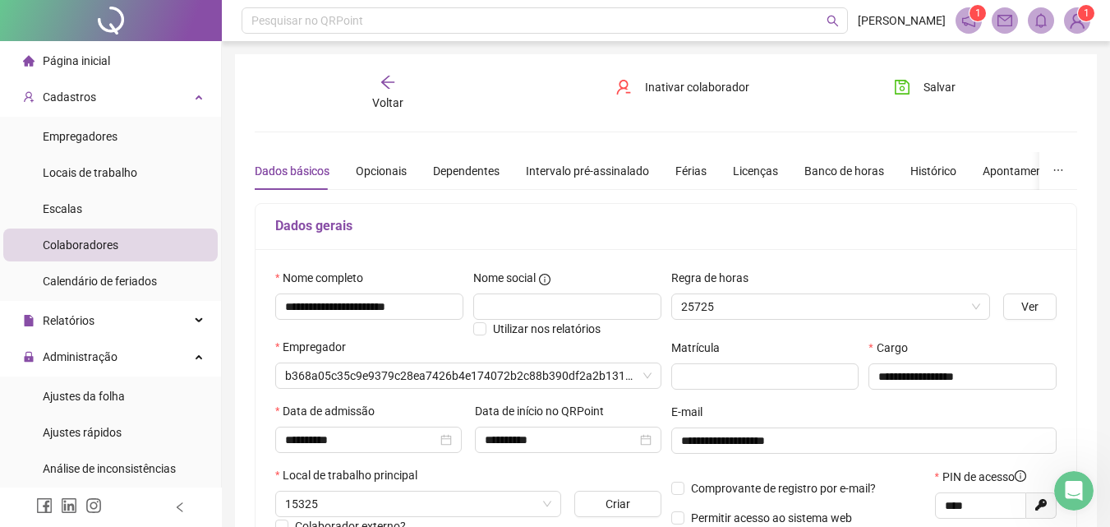
type input "**********"
click at [382, 96] on span "Voltar" at bounding box center [387, 102] width 31 height 13
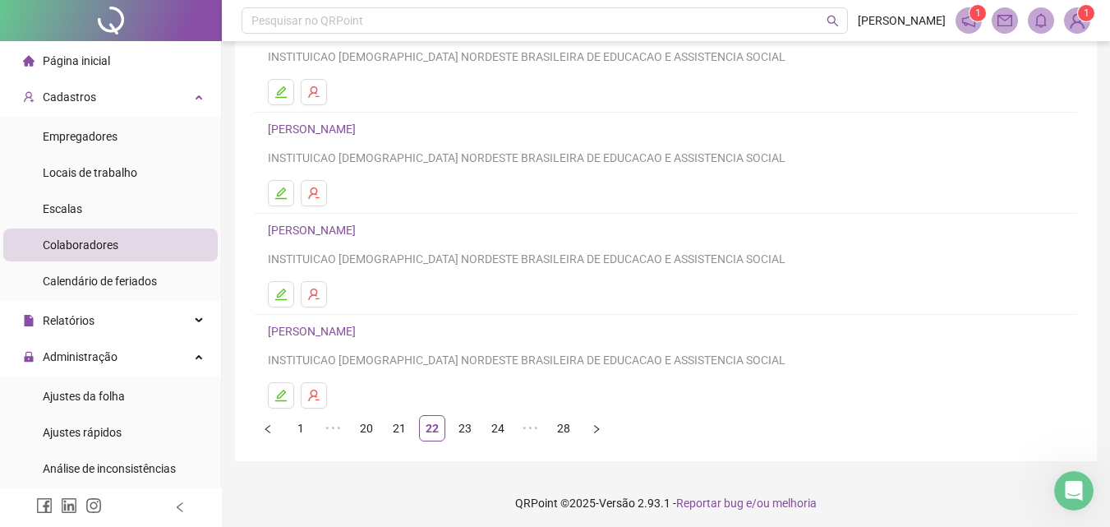
scroll to position [268, 0]
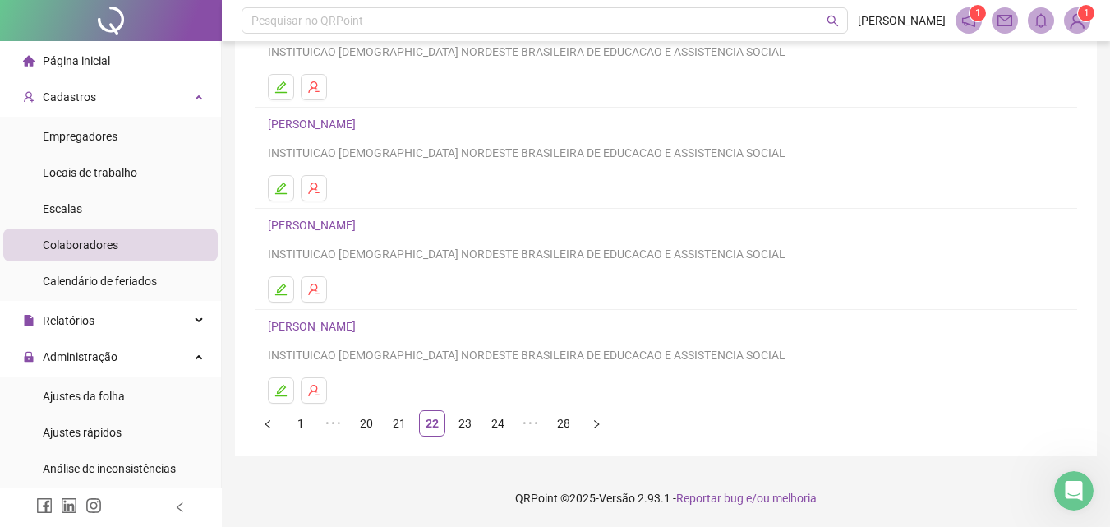
click at [361, 228] on link "[PERSON_NAME]" at bounding box center [314, 225] width 93 height 13
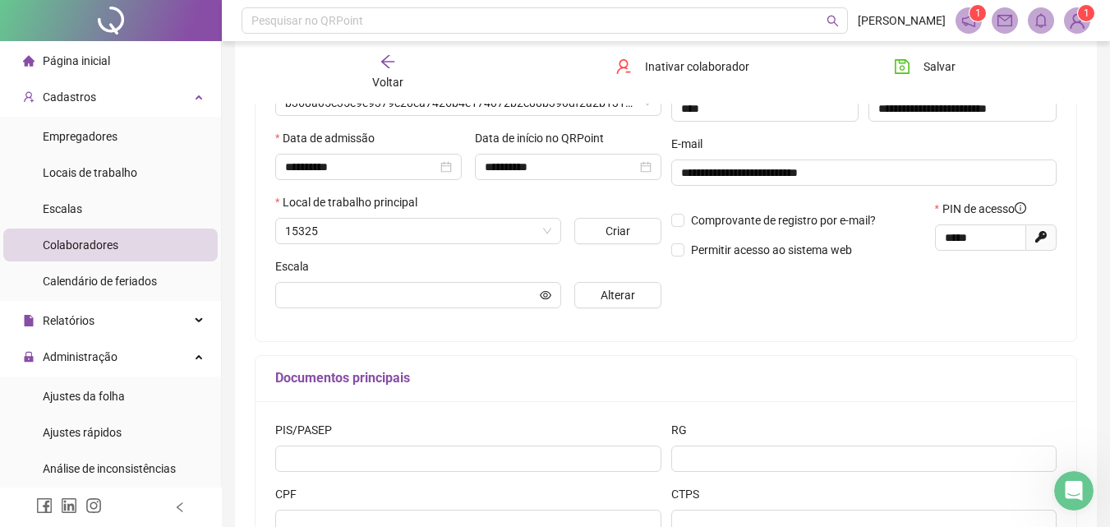
scroll to position [276, 0]
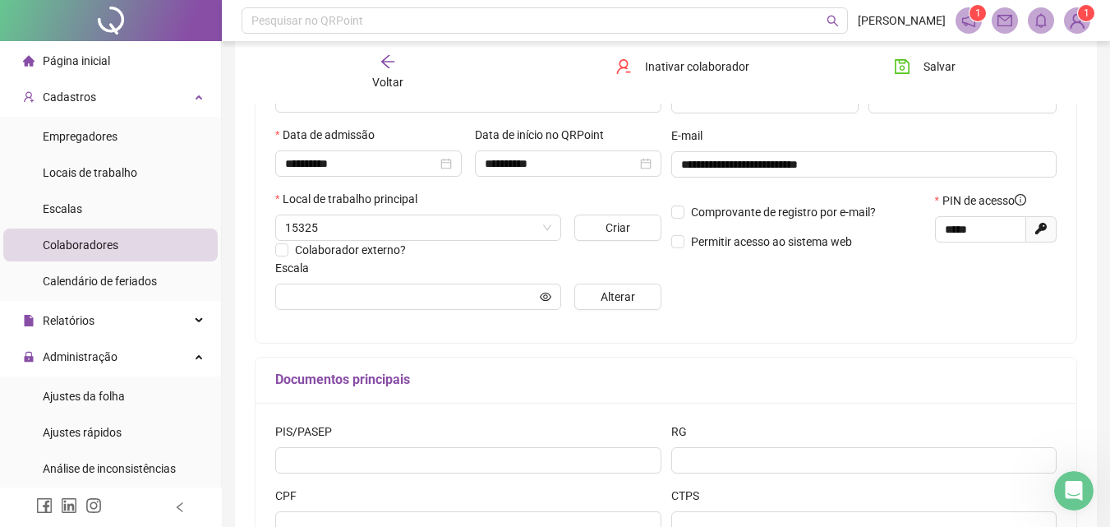
type input "**********"
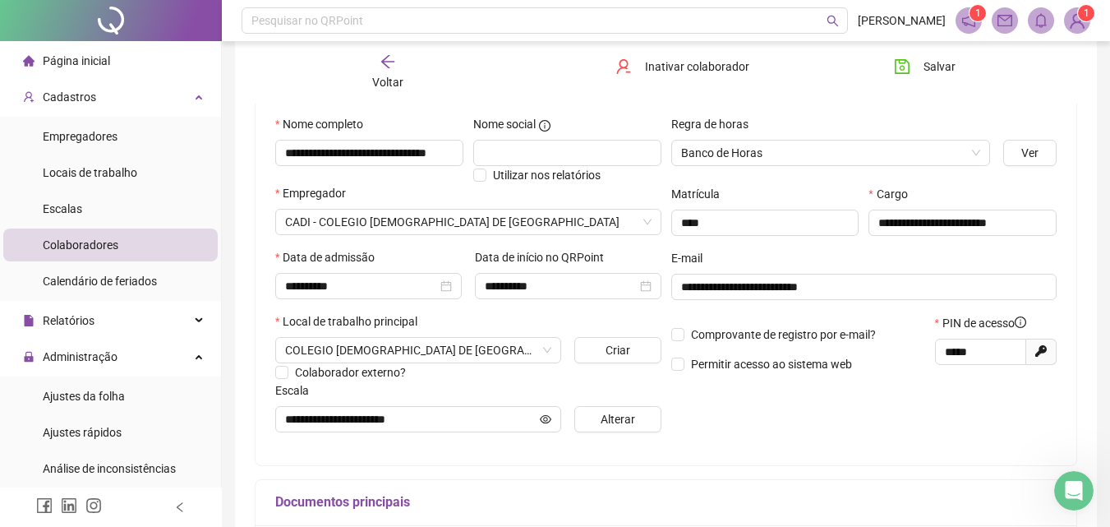
scroll to position [112, 0]
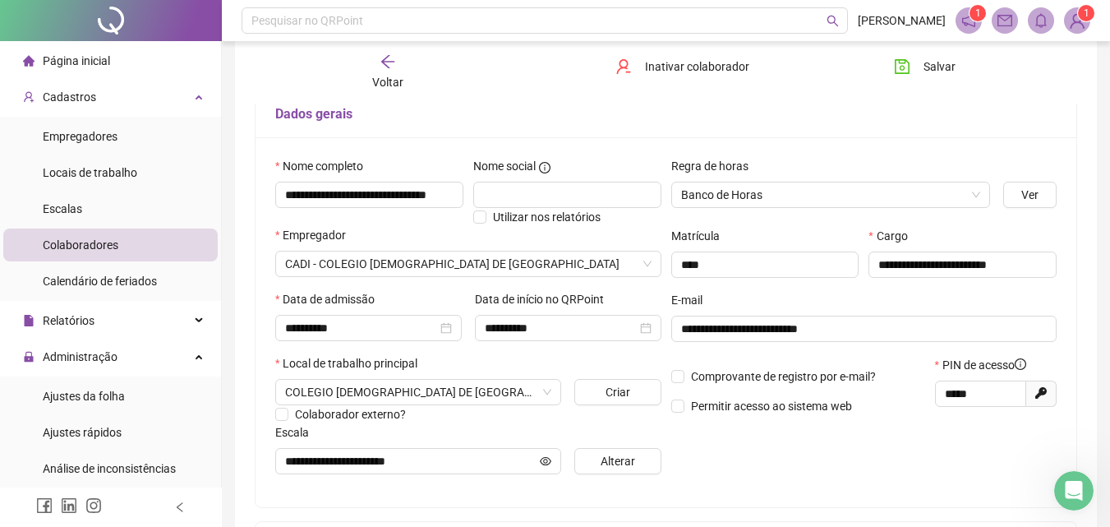
click at [396, 69] on div "Voltar" at bounding box center [388, 72] width 127 height 38
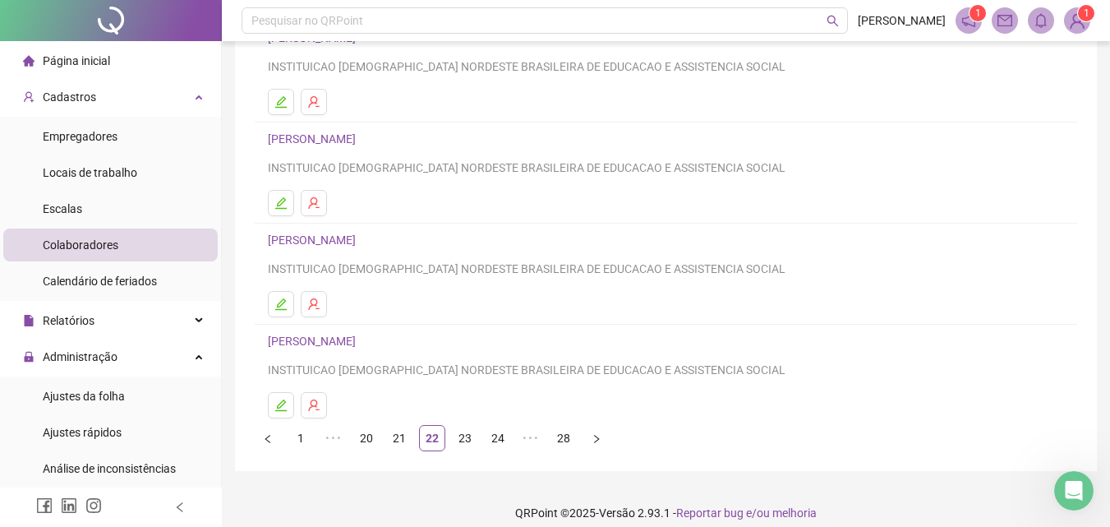
scroll to position [268, 0]
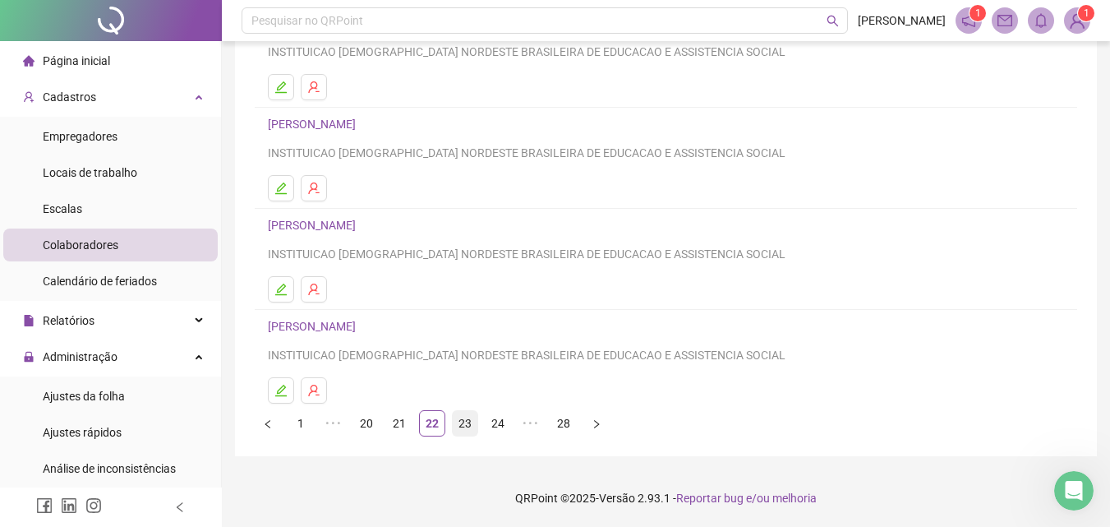
click at [465, 429] on link "23" at bounding box center [465, 423] width 25 height 25
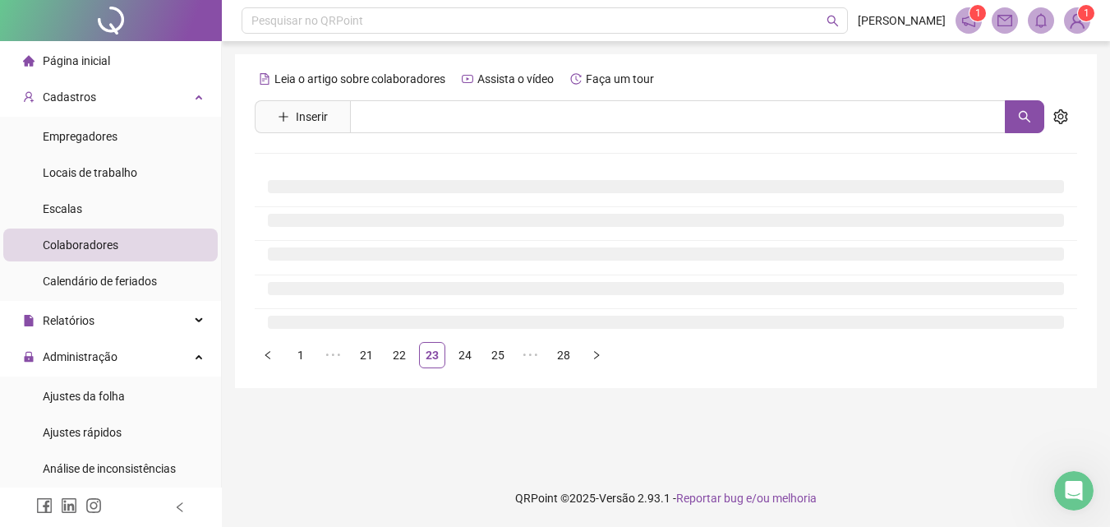
scroll to position [0, 0]
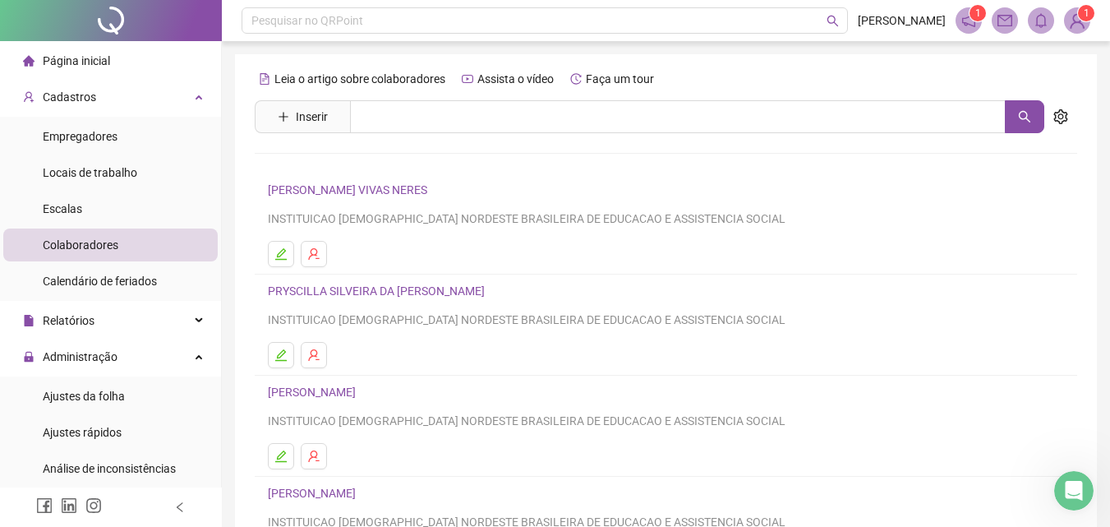
click at [408, 179] on li "[PERSON_NAME] VIVAS NERES INSTITUICAO [DEMOGRAPHIC_DATA] NORDESTE BRASILEIRA DE…" at bounding box center [666, 223] width 823 height 101
click at [414, 193] on link "[PERSON_NAME] VIVAS NERES" at bounding box center [350, 189] width 164 height 13
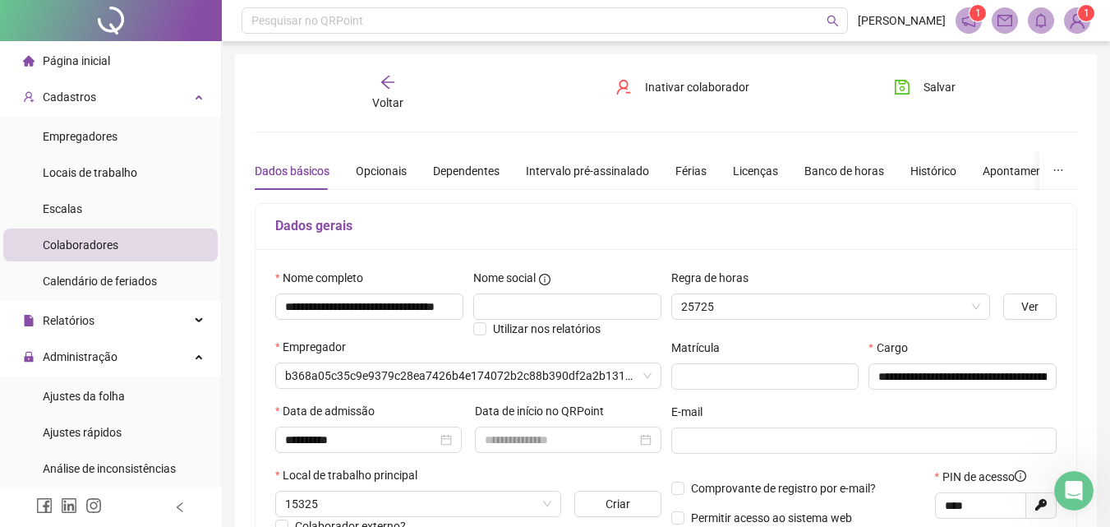
type input "**********"
click at [392, 88] on icon "arrow-left" at bounding box center [388, 82] width 16 height 16
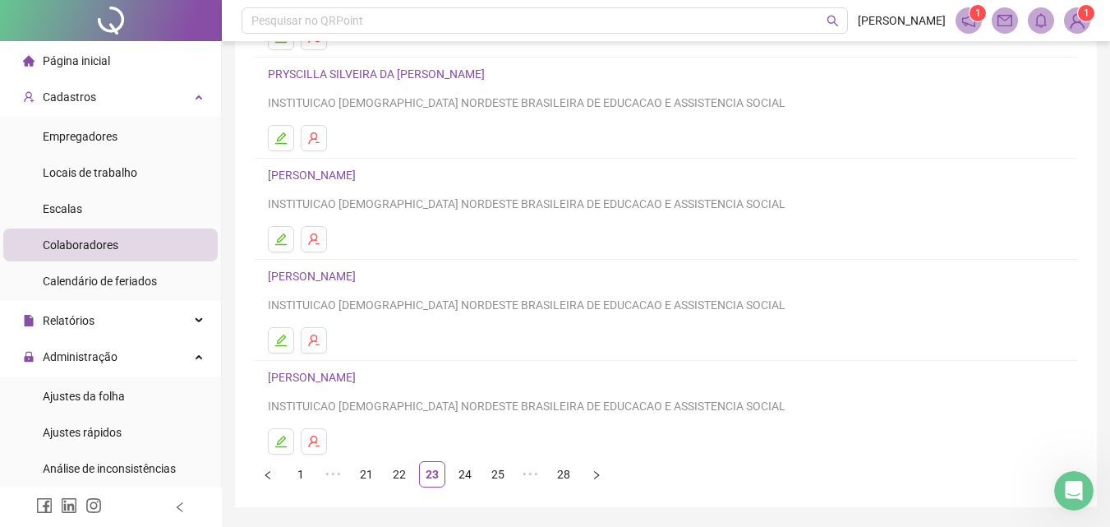
scroll to position [247, 0]
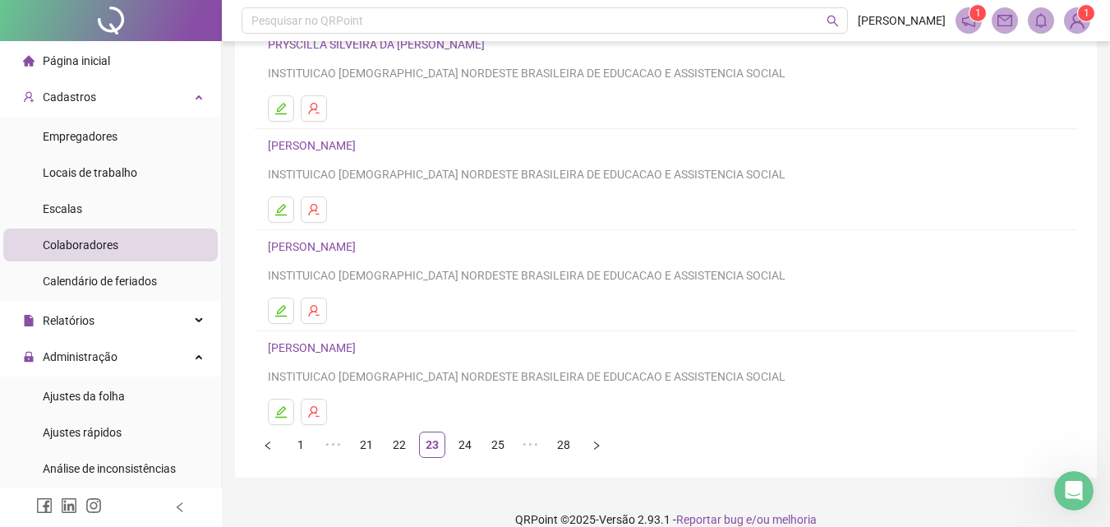
click at [356, 248] on link "[PERSON_NAME]" at bounding box center [314, 246] width 93 height 13
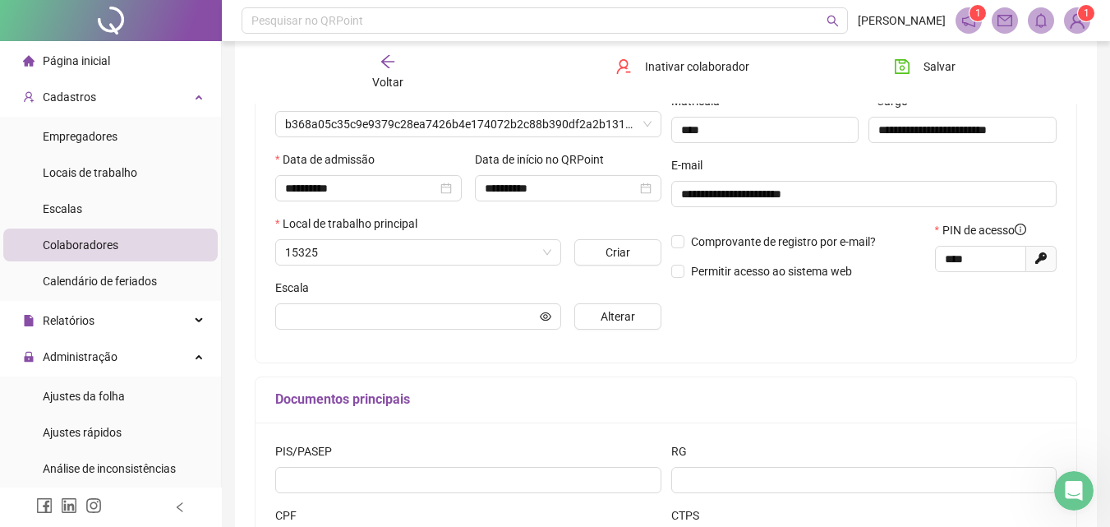
scroll to position [255, 0]
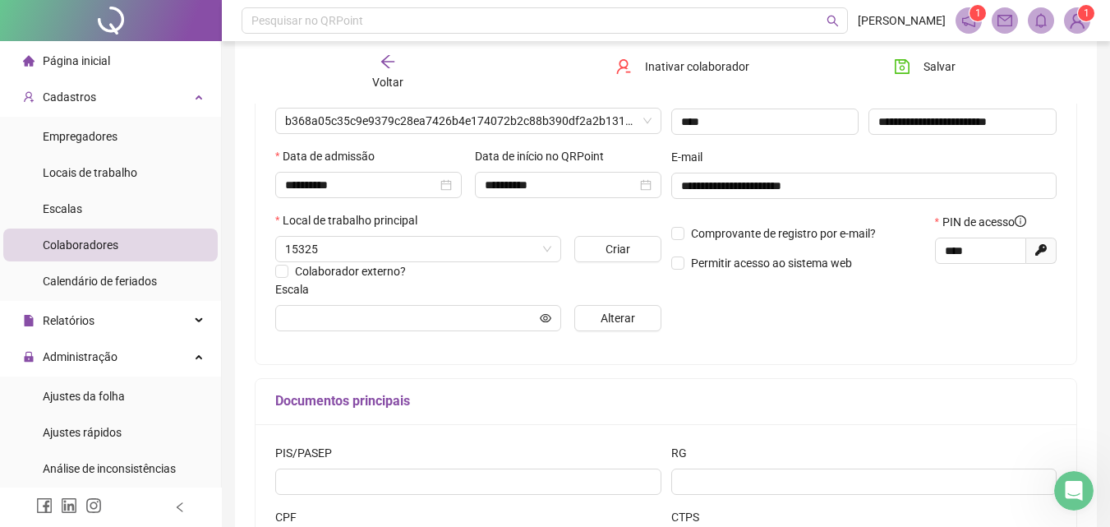
type input "**********"
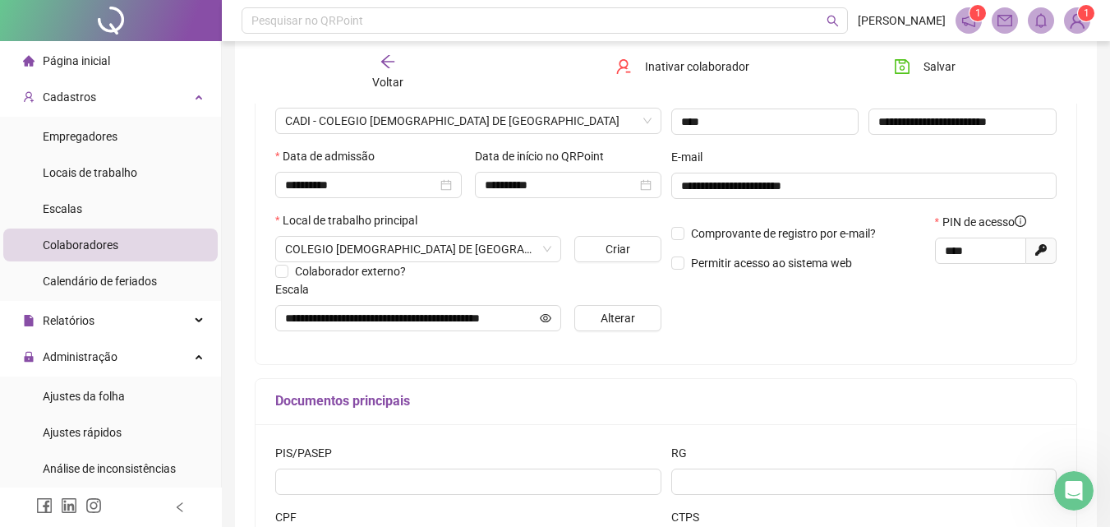
click at [393, 64] on icon "arrow-left" at bounding box center [388, 61] width 16 height 16
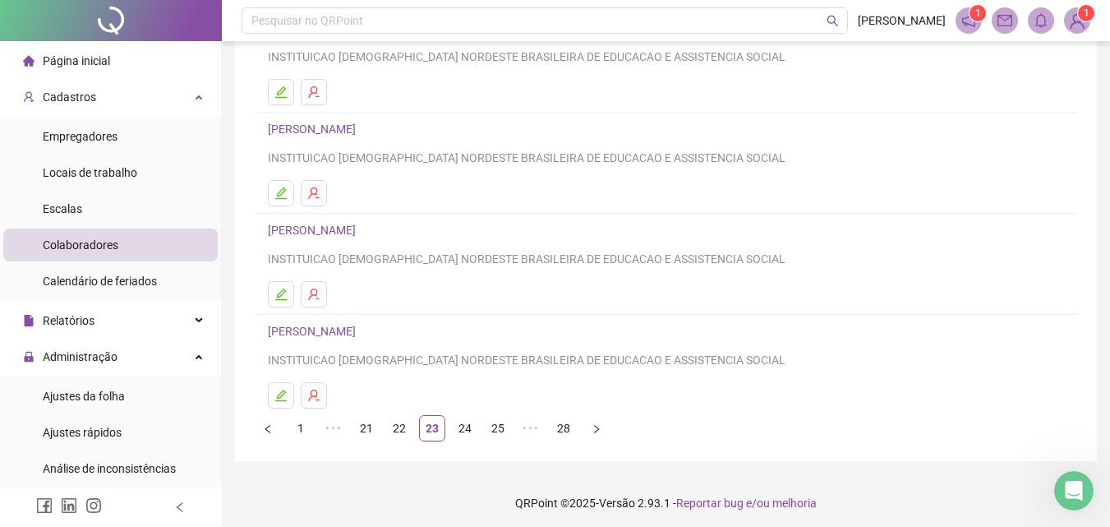
scroll to position [268, 0]
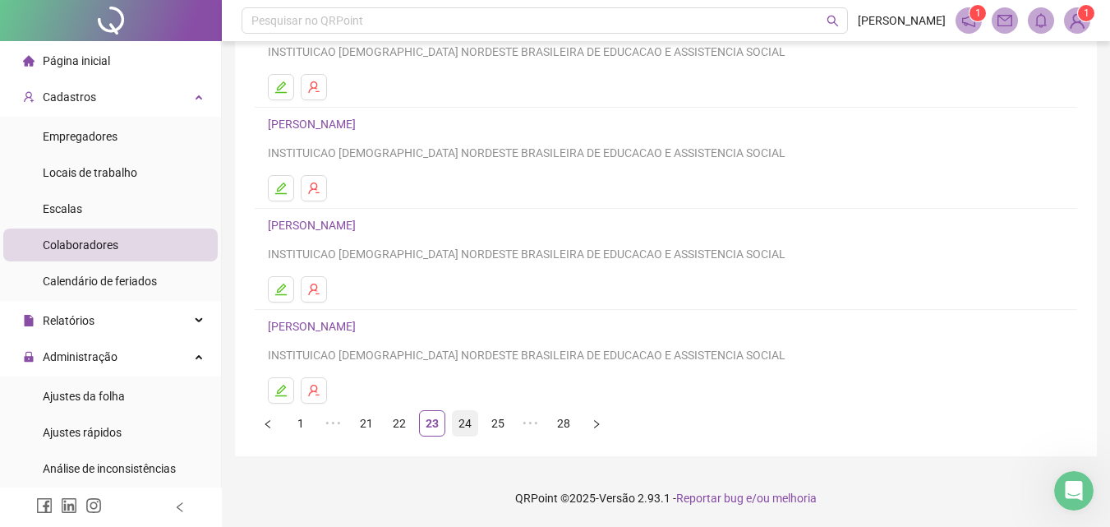
click at [466, 420] on link "24" at bounding box center [465, 423] width 25 height 25
click at [473, 426] on link "25" at bounding box center [465, 423] width 25 height 25
click at [468, 424] on link "26" at bounding box center [465, 423] width 25 height 25
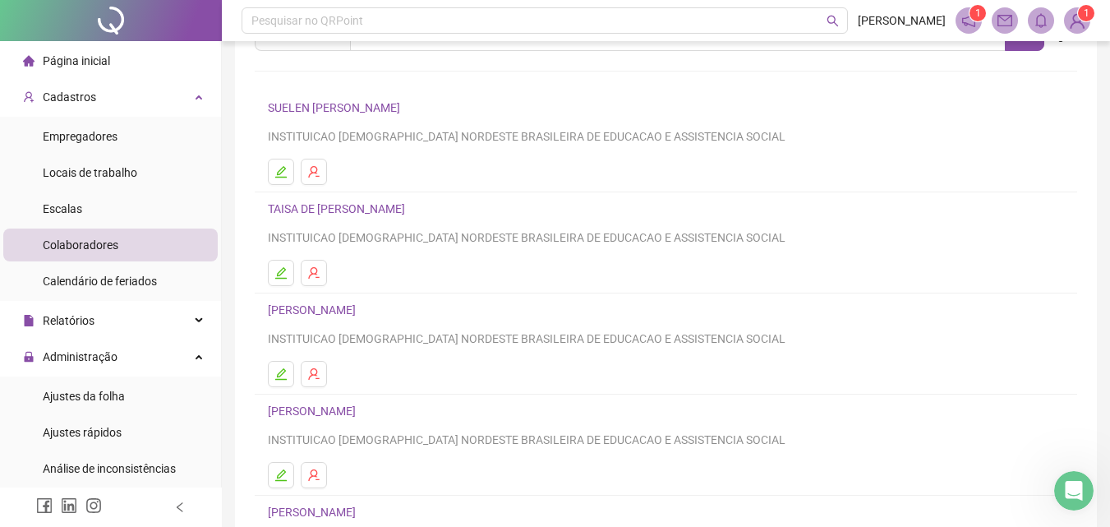
scroll to position [164, 0]
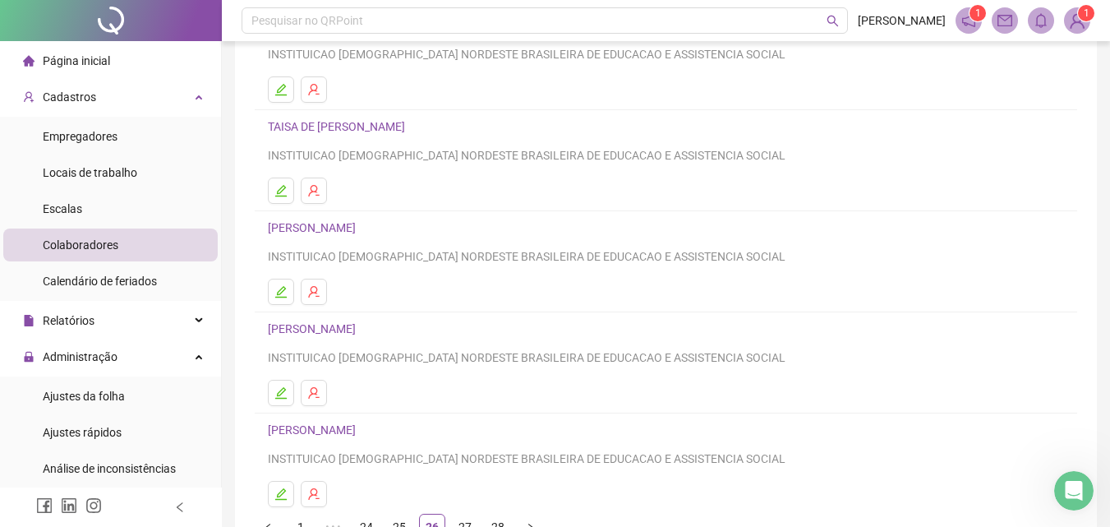
click at [361, 229] on link "[PERSON_NAME]" at bounding box center [314, 227] width 93 height 13
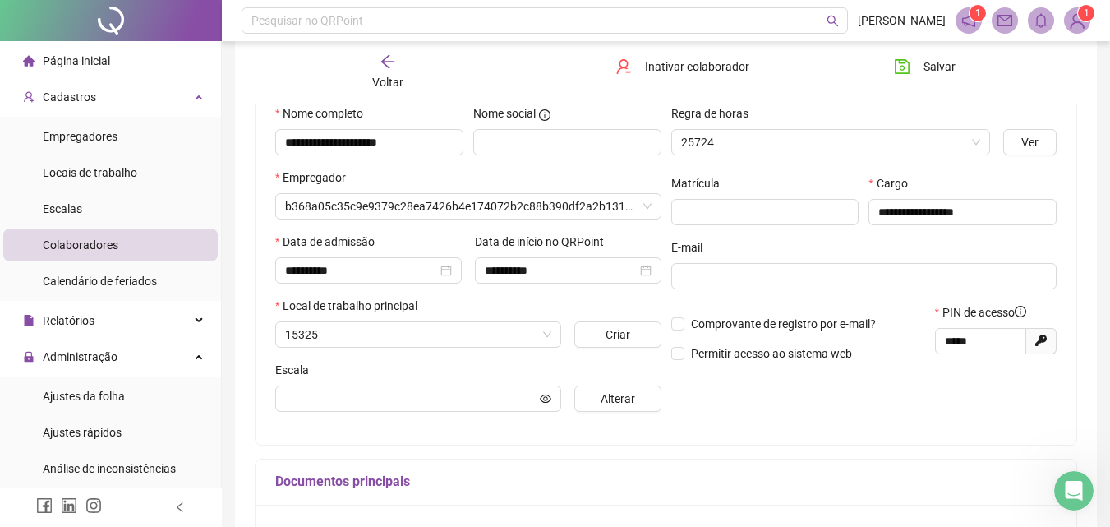
scroll to position [173, 0]
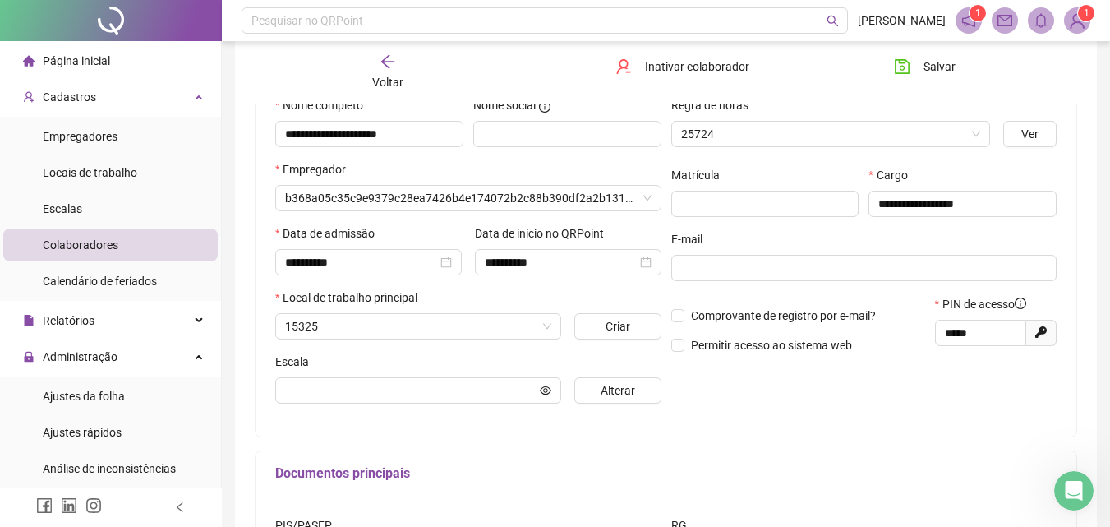
type input "**********"
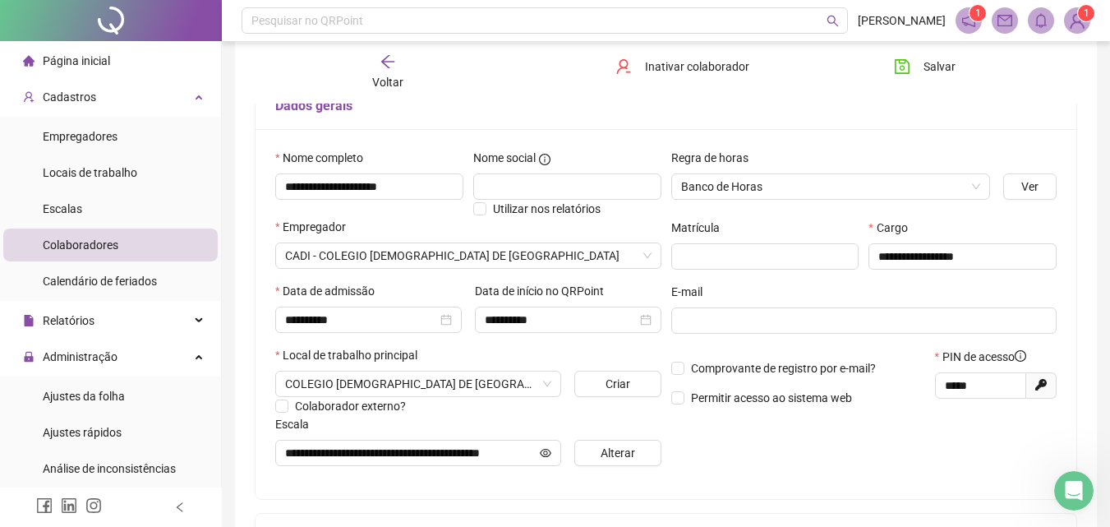
scroll to position [90, 0]
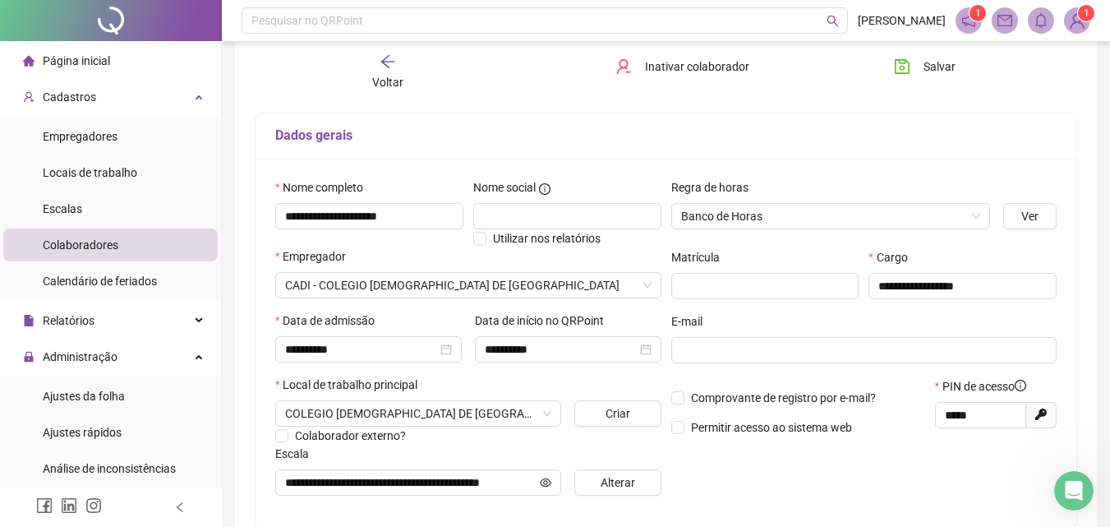
click at [391, 71] on div "Voltar" at bounding box center [388, 72] width 127 height 38
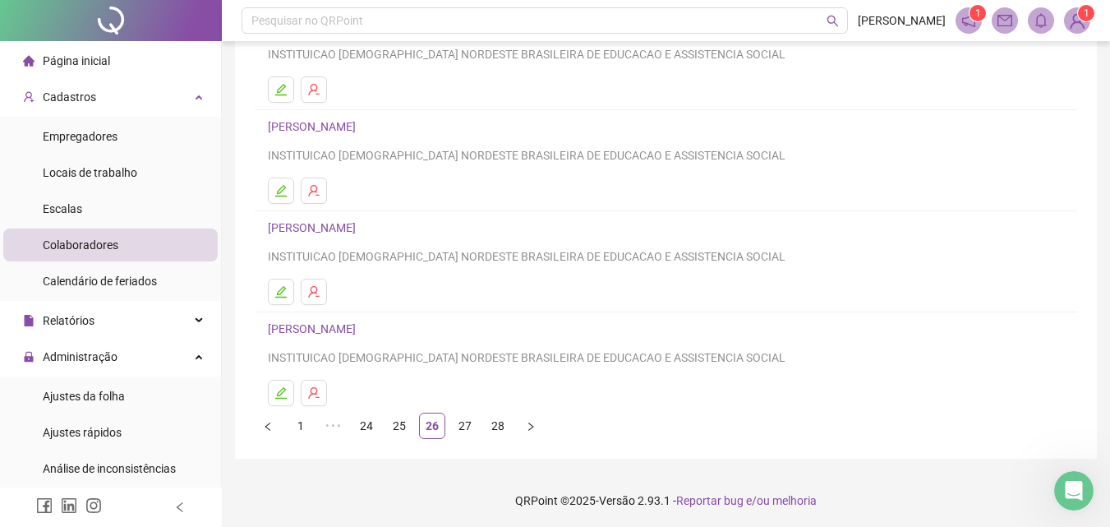
scroll to position [268, 0]
click at [464, 422] on link "27" at bounding box center [465, 423] width 25 height 25
click at [361, 325] on link "[PERSON_NAME]" at bounding box center [314, 326] width 93 height 13
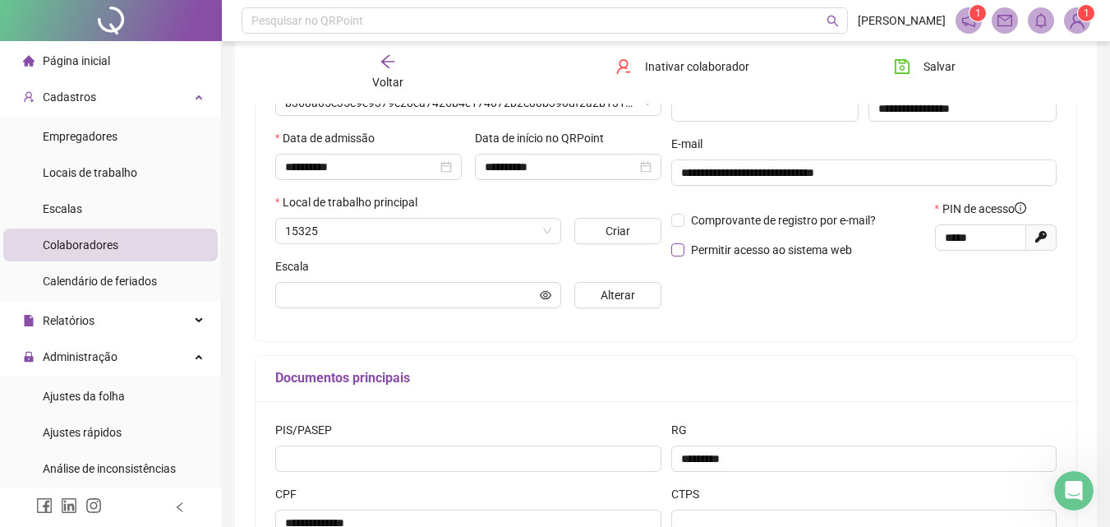
scroll to position [276, 0]
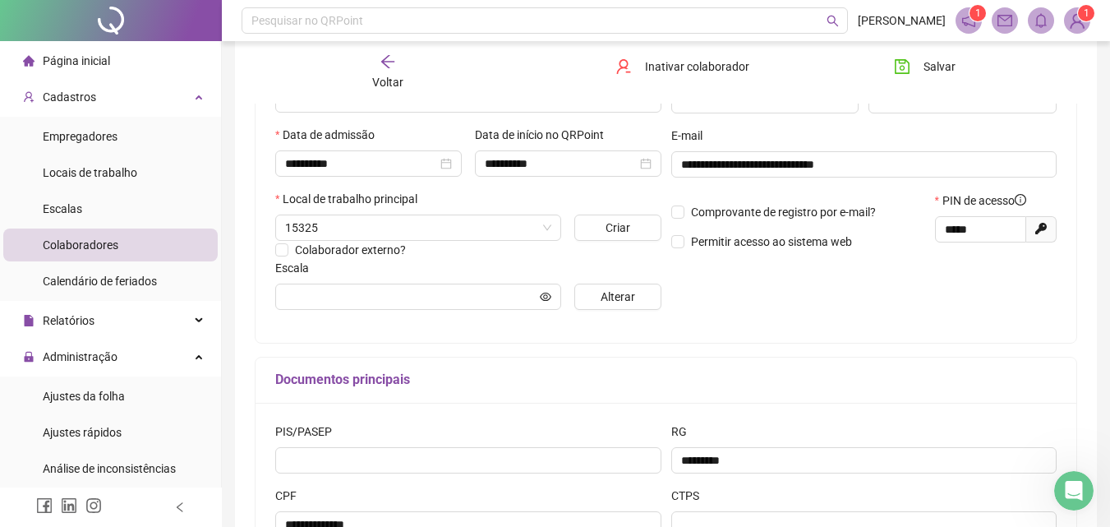
type input "**********"
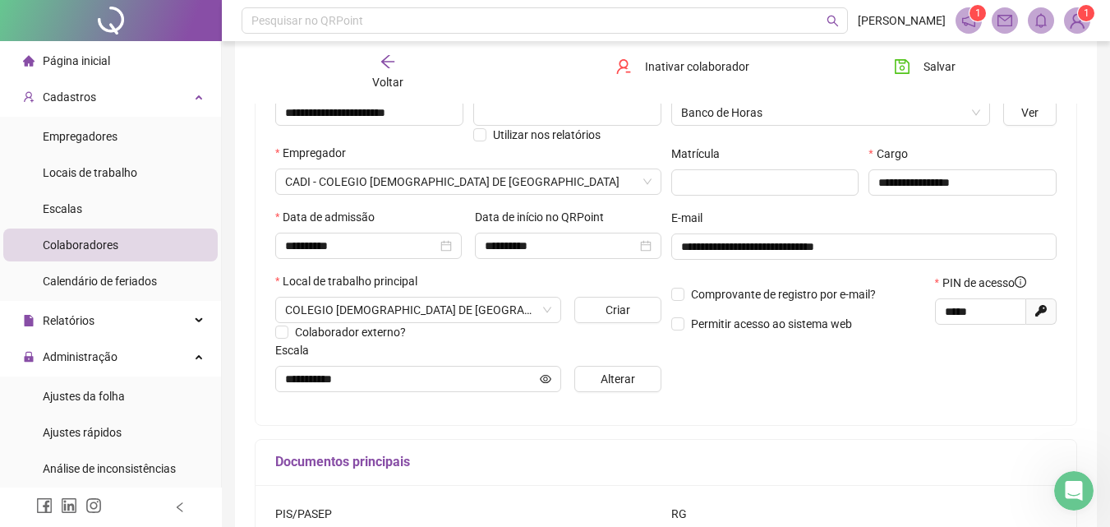
click at [385, 70] on div "Voltar" at bounding box center [388, 72] width 127 height 38
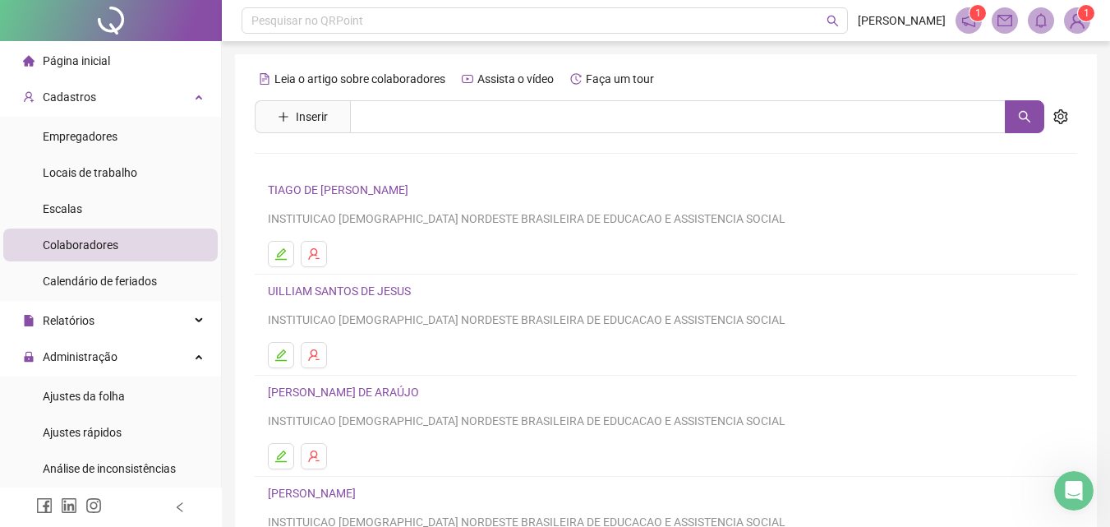
scroll to position [268, 0]
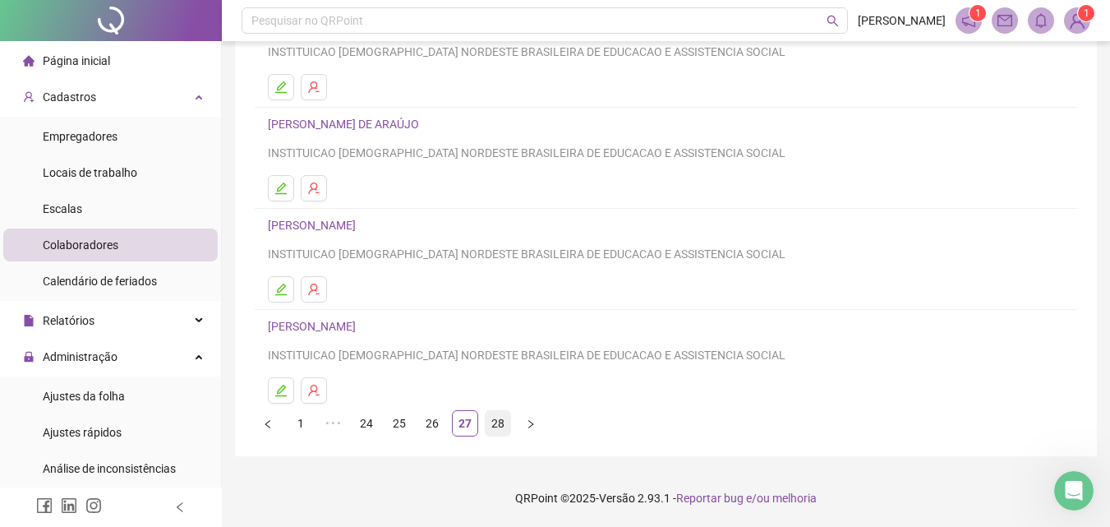
click at [493, 417] on link "28" at bounding box center [498, 423] width 25 height 25
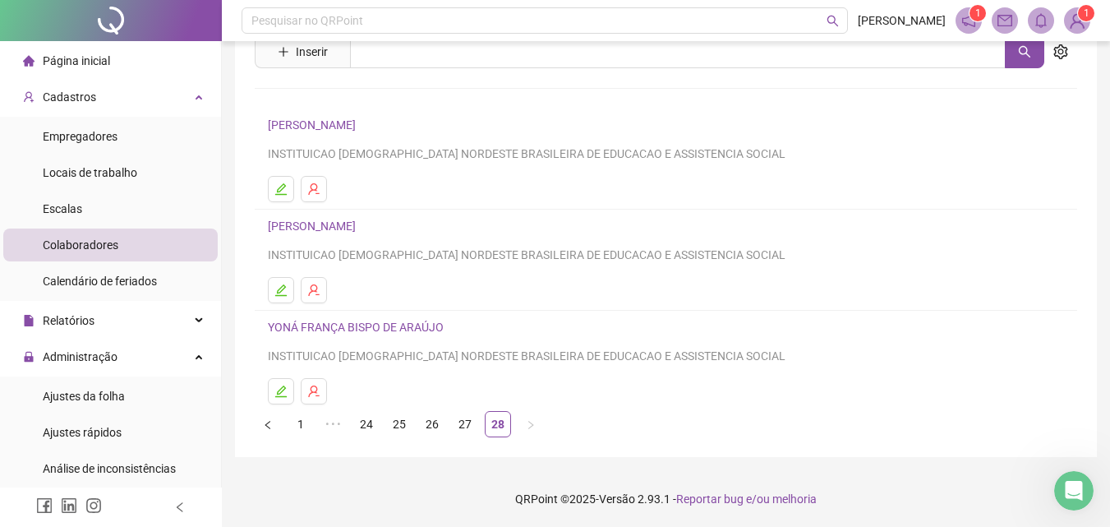
scroll to position [66, 0]
click at [301, 430] on link "1" at bounding box center [300, 423] width 25 height 25
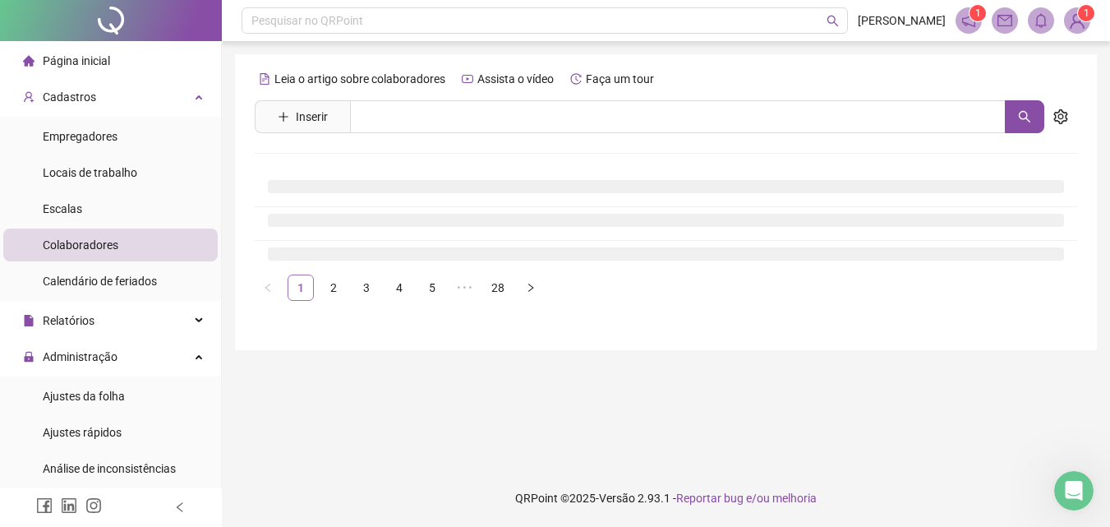
scroll to position [0, 0]
